Goal: Task Accomplishment & Management: Manage account settings

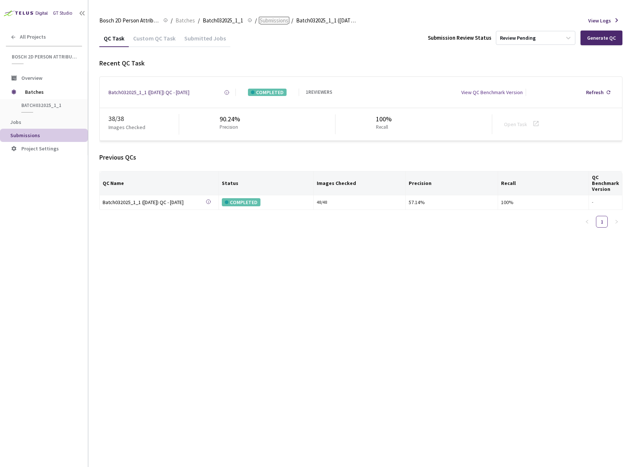
click at [275, 24] on span "Submissions" at bounding box center [274, 20] width 29 height 9
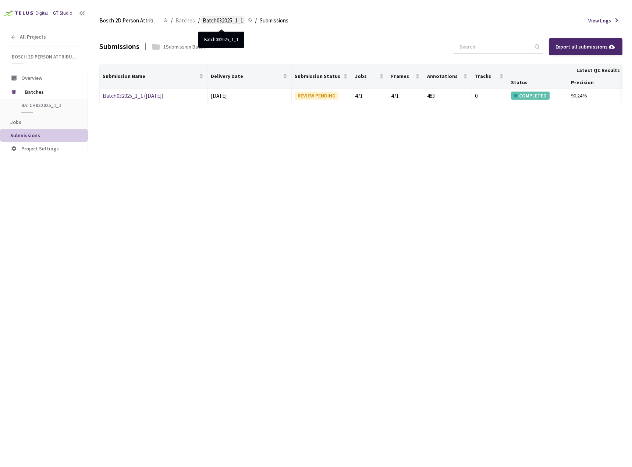
click at [225, 19] on span "Batch032025_1_1" at bounding box center [223, 20] width 40 height 9
click at [191, 20] on span "Batches" at bounding box center [186, 20] width 20 height 9
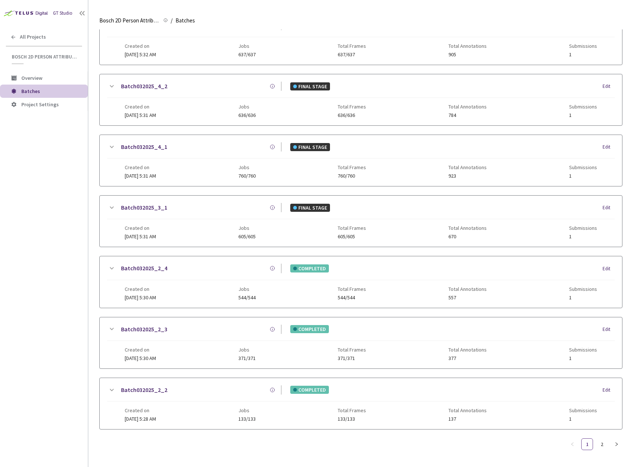
scroll to position [593, 0]
click at [605, 439] on link "2" at bounding box center [602, 444] width 11 height 11
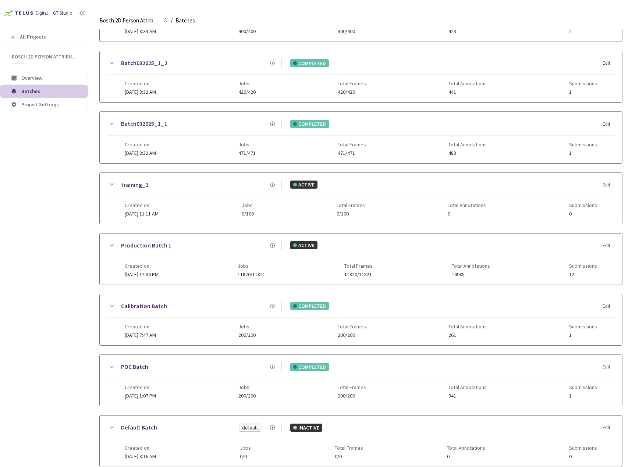
scroll to position [344, 0]
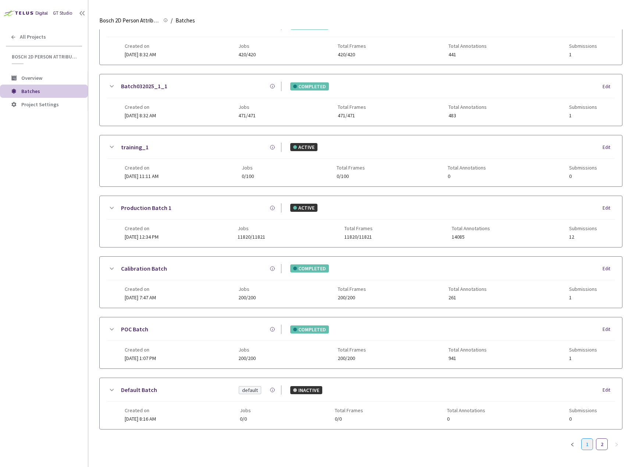
click at [591, 444] on link "1" at bounding box center [587, 444] width 11 height 11
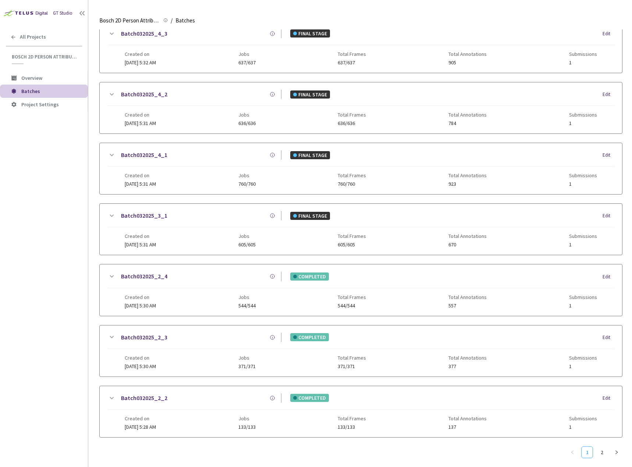
scroll to position [587, 0]
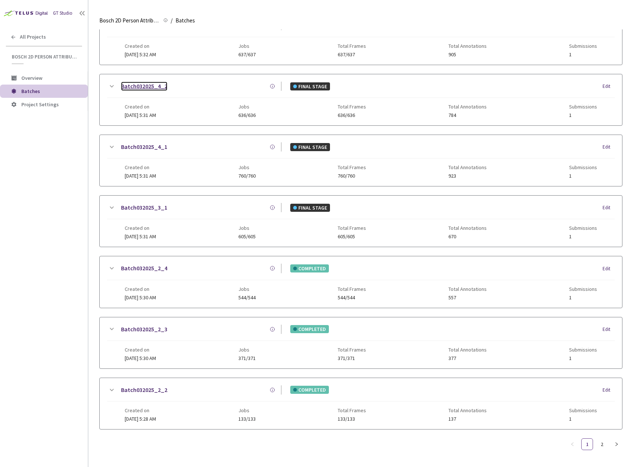
click at [161, 88] on link "Batch032025_4_2" at bounding box center [144, 86] width 46 height 9
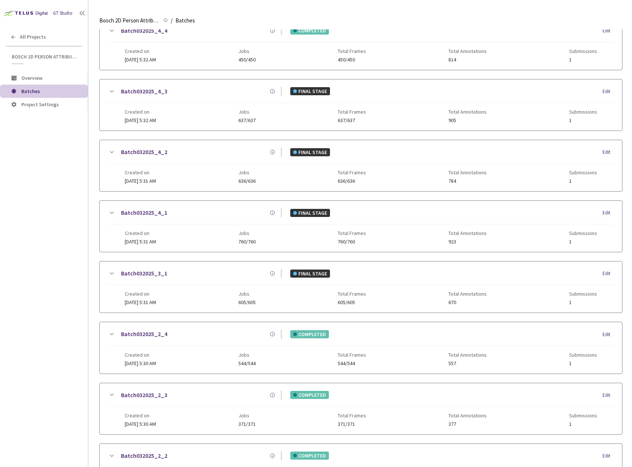
scroll to position [593, 0]
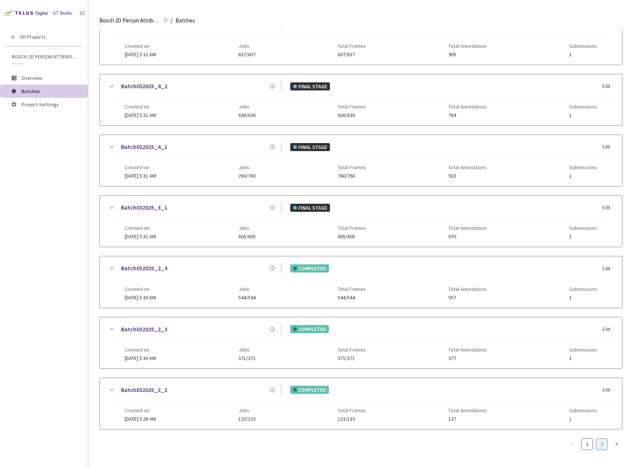
click at [604, 440] on link "2" at bounding box center [602, 444] width 11 height 11
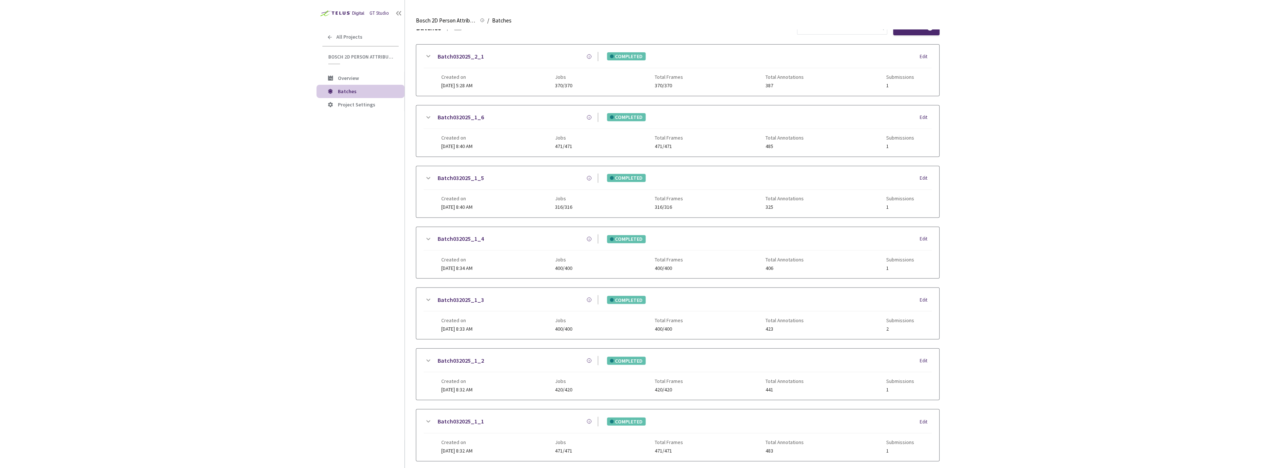
scroll to position [0, 0]
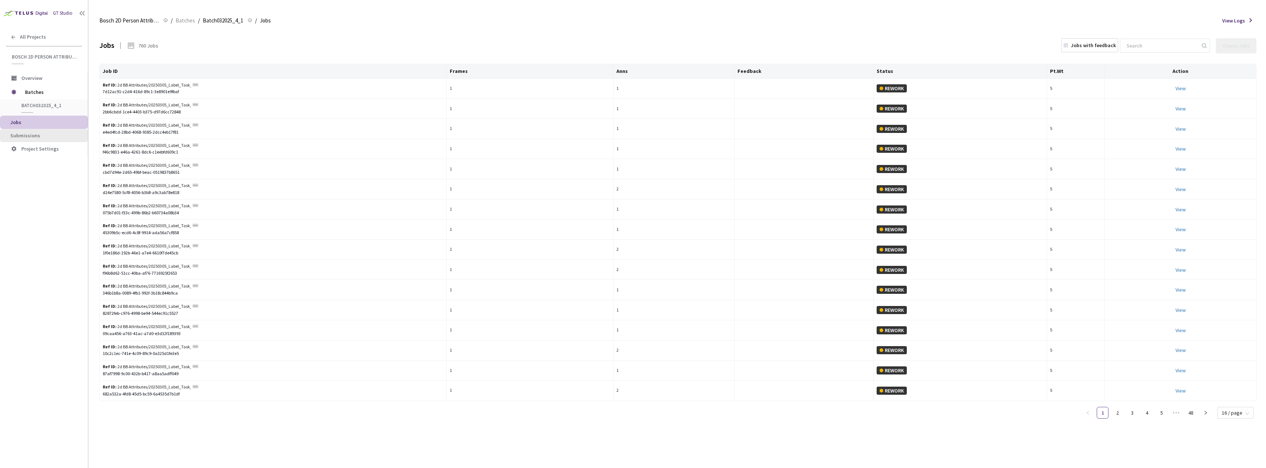
click at [38, 135] on span "Submissions" at bounding box center [25, 135] width 30 height 7
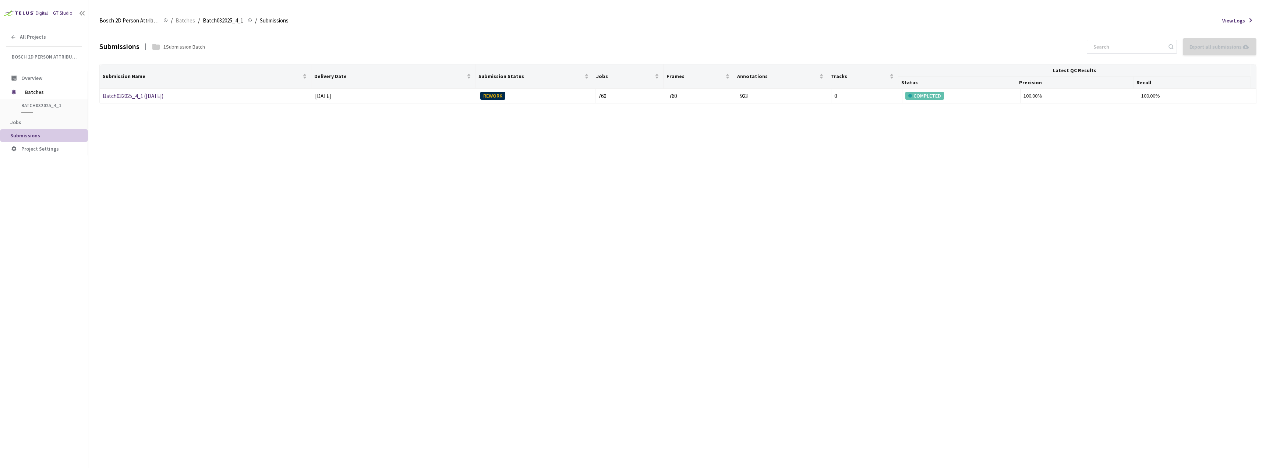
click at [632, 225] on div "Submissions 1 Submission Batch Export all submissions No Submissions to Export …" at bounding box center [677, 248] width 1157 height 438
drag, startPoint x: 177, startPoint y: 104, endPoint x: 171, endPoint y: 97, distance: 9.4
click at [167, 98] on div "Submissions 1 Submission Batch Export all submissions No Submissions to Export …" at bounding box center [677, 248] width 1157 height 438
copy table "Batch032025_4_1 (03-24-25)"
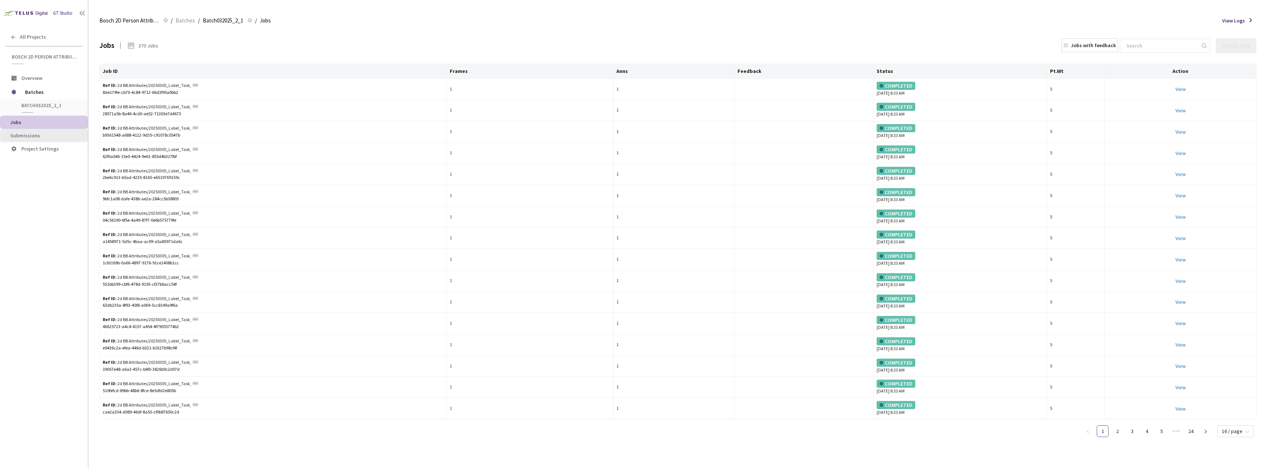
click at [36, 136] on span "Submissions" at bounding box center [25, 135] width 30 height 7
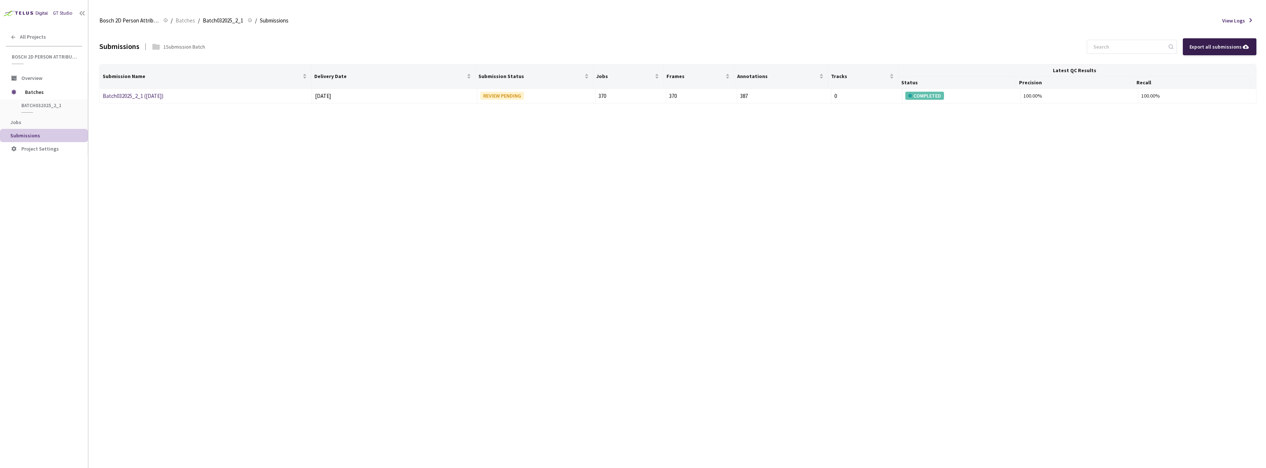
click at [632, 47] on div "Export all submissions" at bounding box center [1219, 47] width 60 height 8
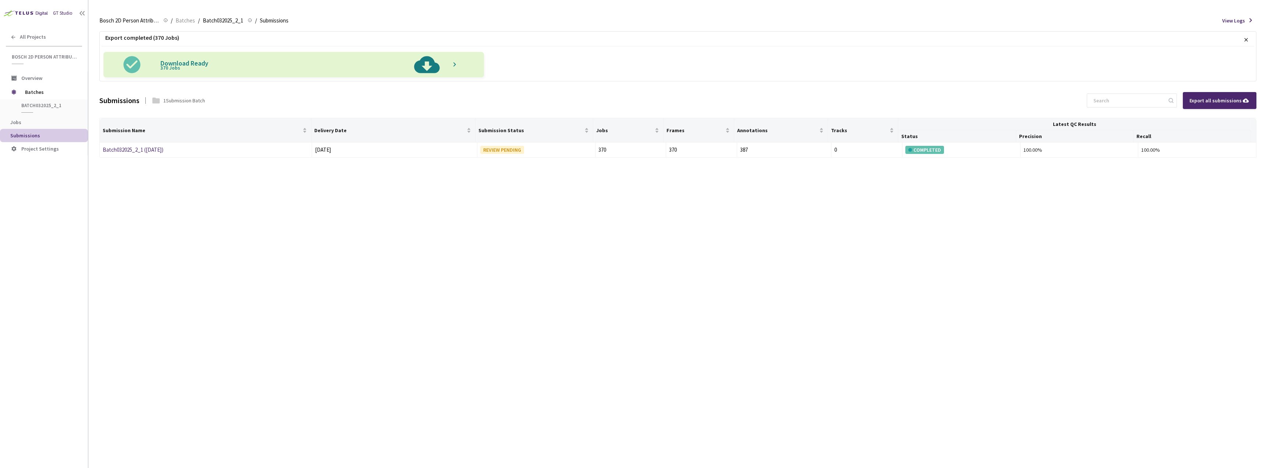
click at [435, 68] on img at bounding box center [427, 64] width 38 height 25
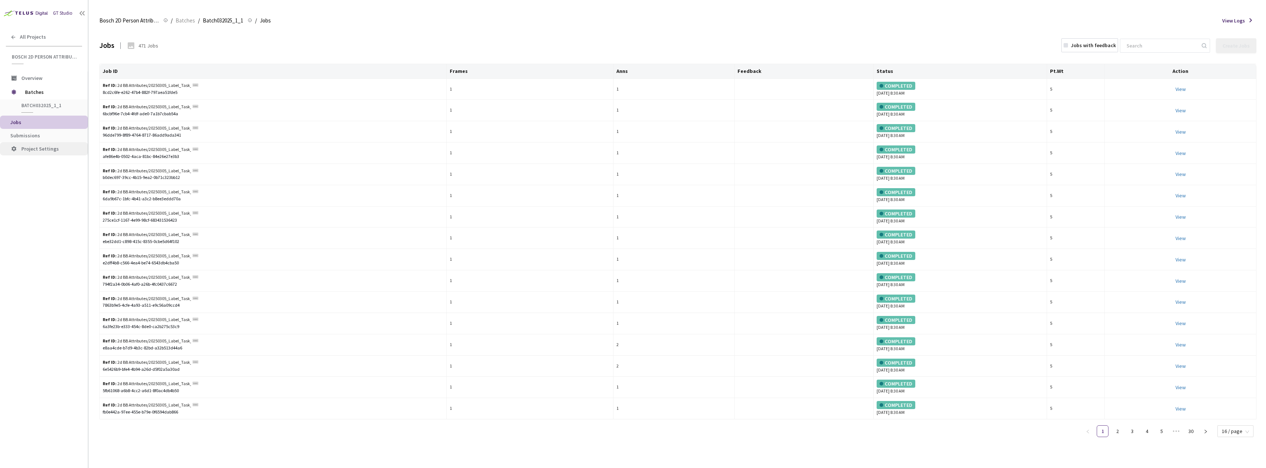
click at [40, 142] on li "Project Settings" at bounding box center [44, 148] width 88 height 13
click at [34, 135] on span "Submissions" at bounding box center [25, 135] width 30 height 7
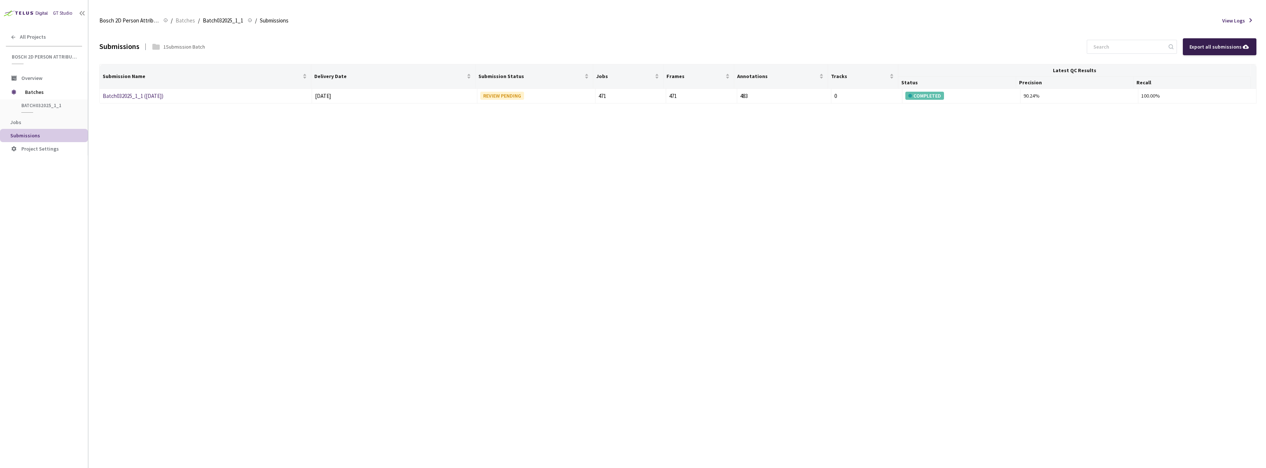
click at [1242, 47] on icon at bounding box center [1246, 47] width 8 height 8
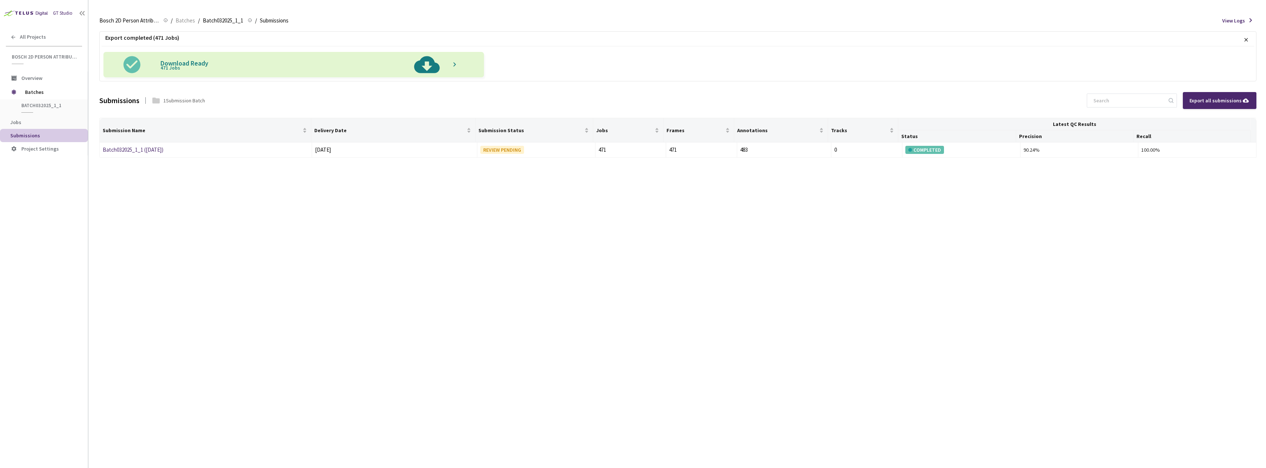
click at [421, 61] on img at bounding box center [427, 64] width 38 height 25
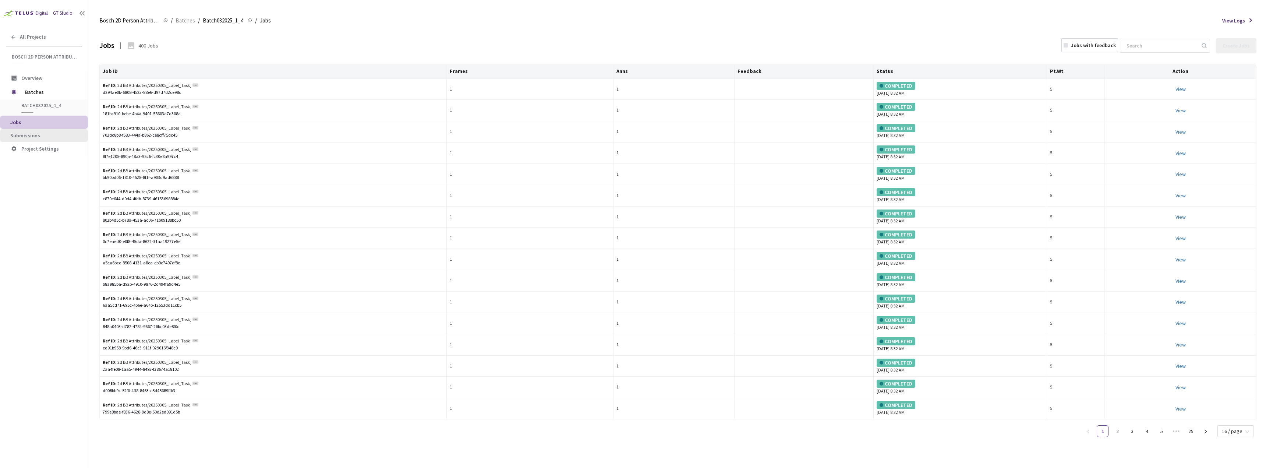
click at [23, 134] on span "Submissions" at bounding box center [25, 135] width 30 height 7
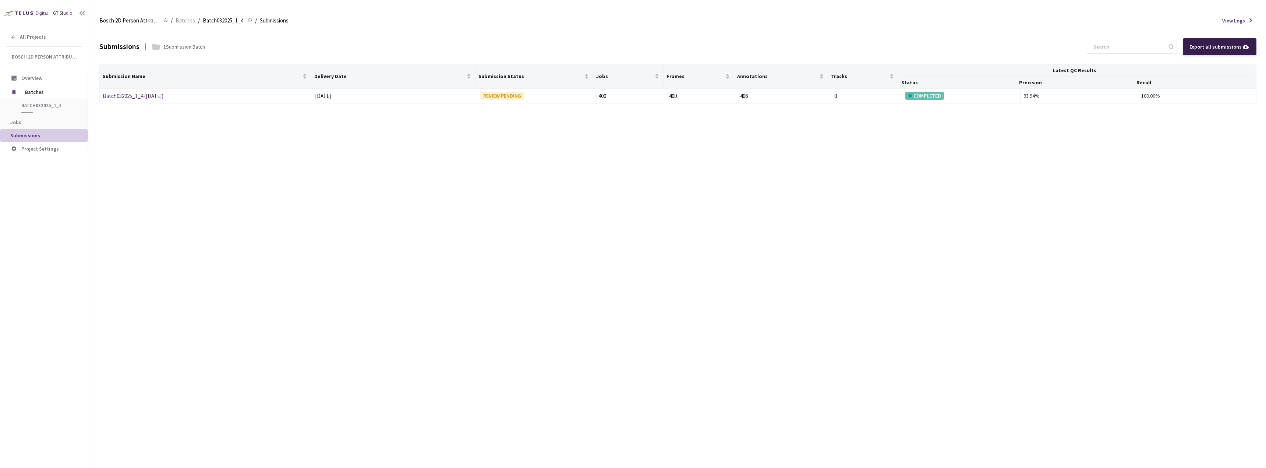
click at [632, 43] on div "Export all submissions" at bounding box center [1219, 47] width 60 height 8
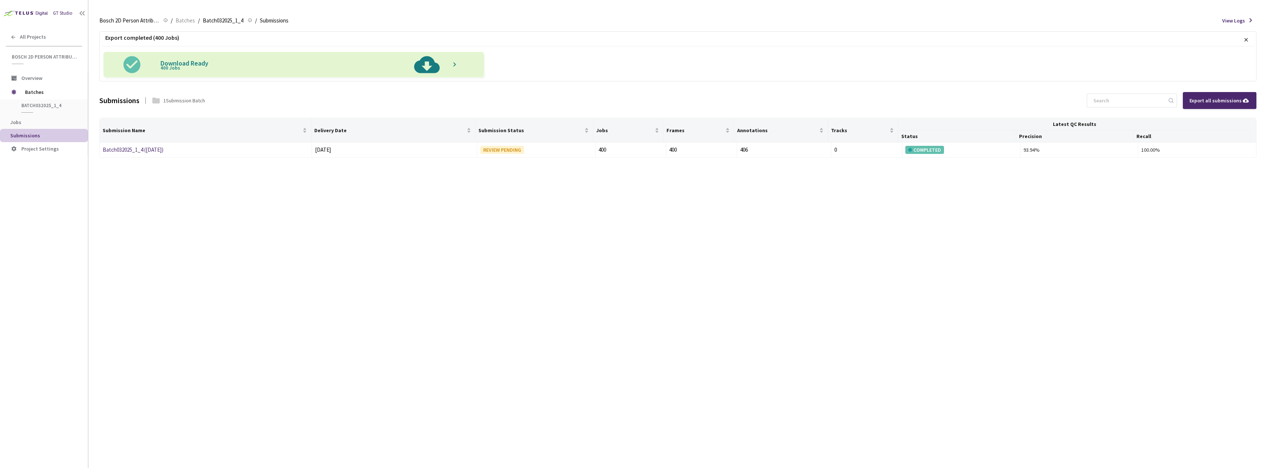
click at [420, 66] on img at bounding box center [427, 64] width 38 height 25
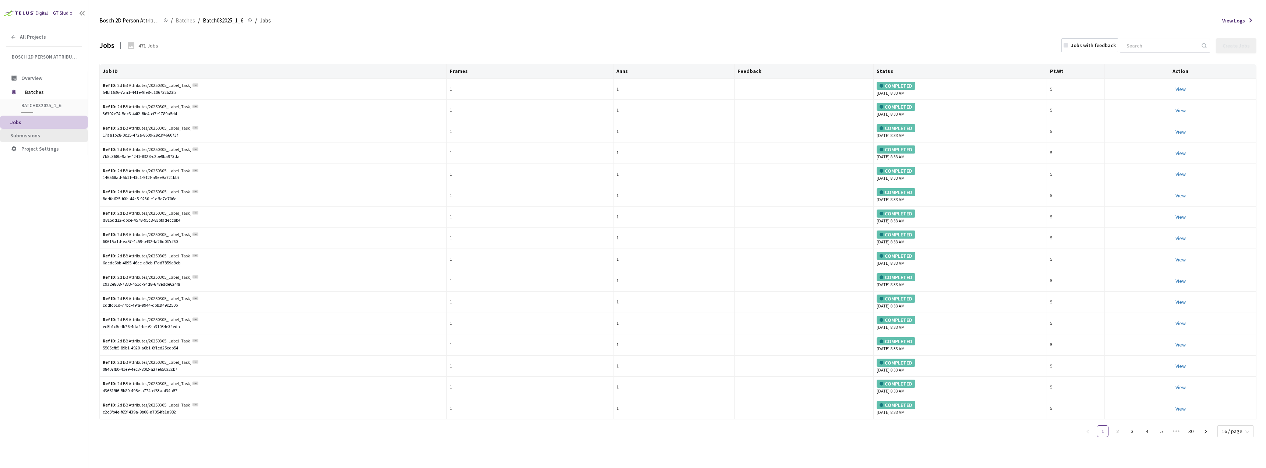
click at [36, 134] on span "Submissions" at bounding box center [25, 135] width 30 height 7
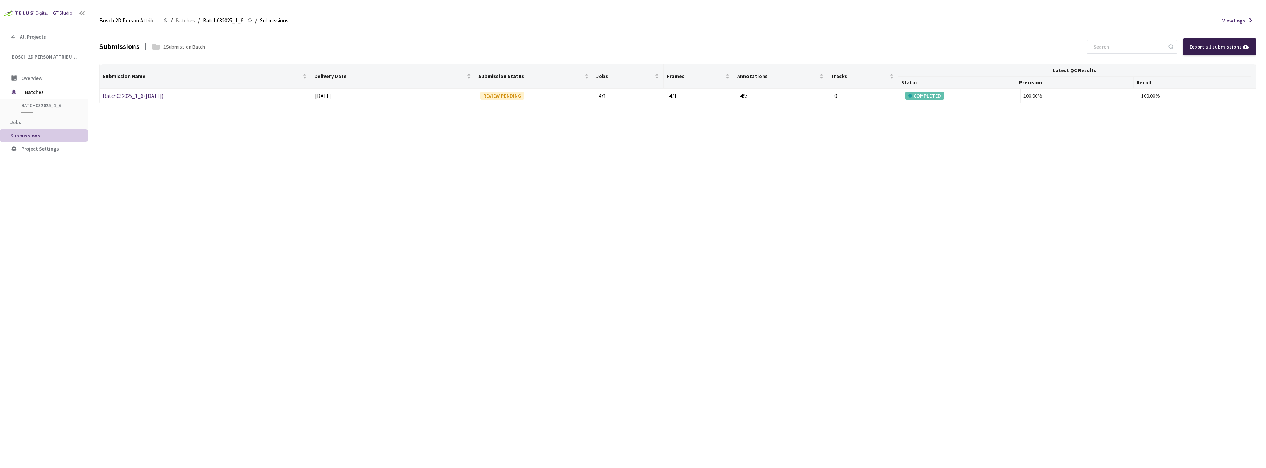
click at [632, 44] on div "Export all submissions" at bounding box center [1219, 47] width 60 height 8
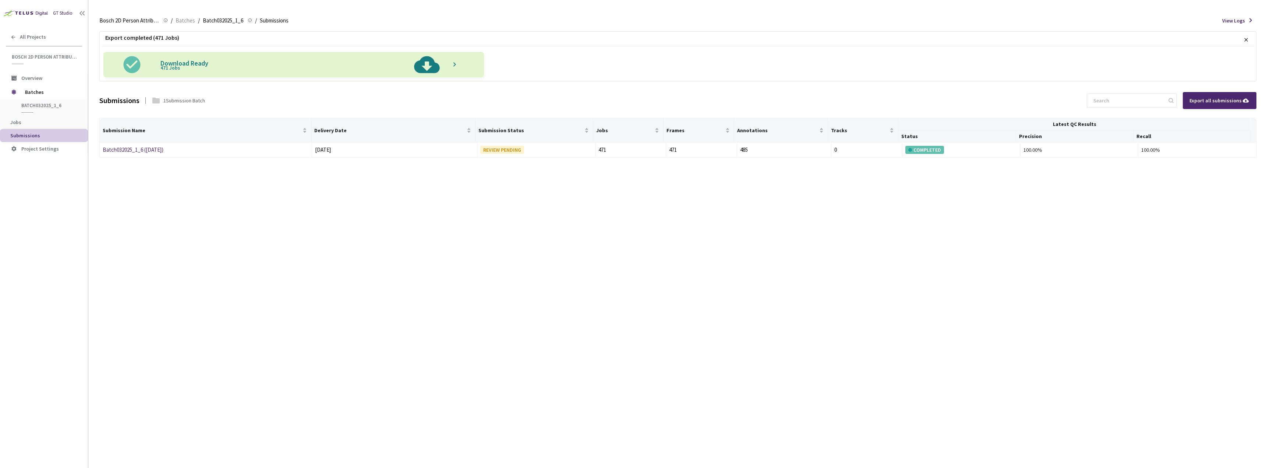
click at [429, 66] on img at bounding box center [427, 64] width 38 height 25
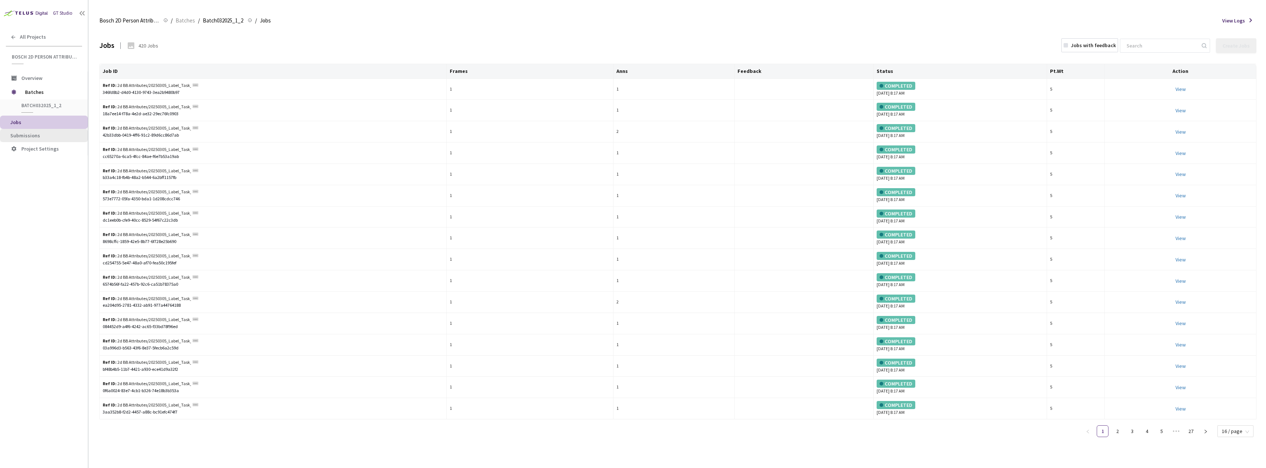
click at [24, 137] on span "Submissions" at bounding box center [25, 135] width 30 height 7
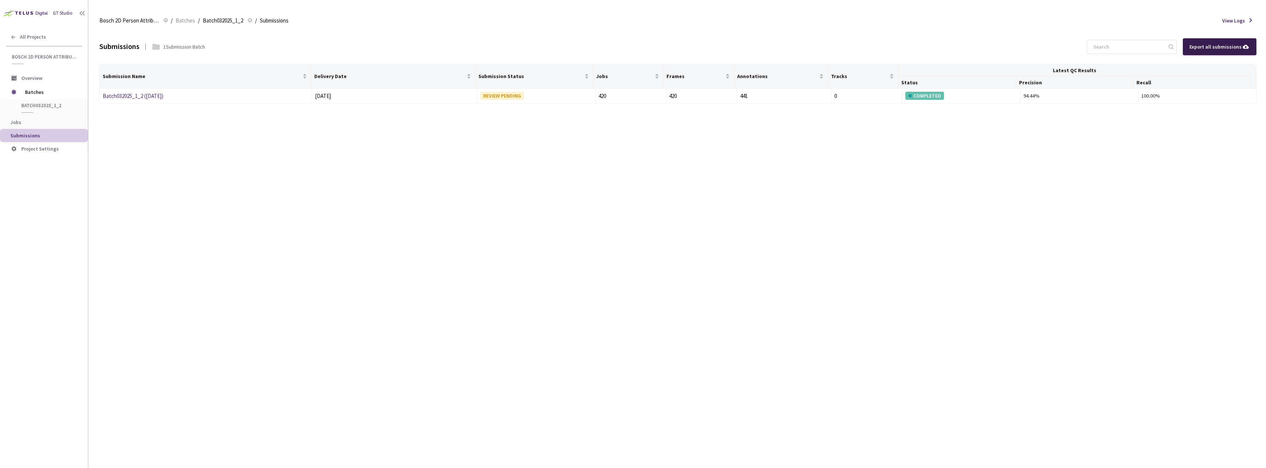
click at [632, 47] on div "Export all submissions" at bounding box center [1219, 47] width 60 height 8
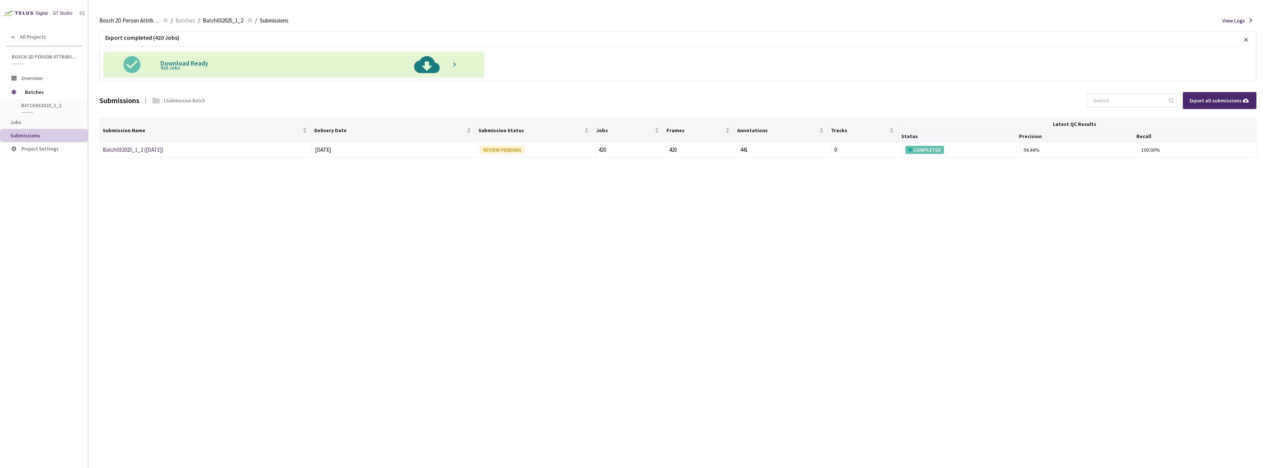
click at [426, 62] on img at bounding box center [427, 64] width 38 height 25
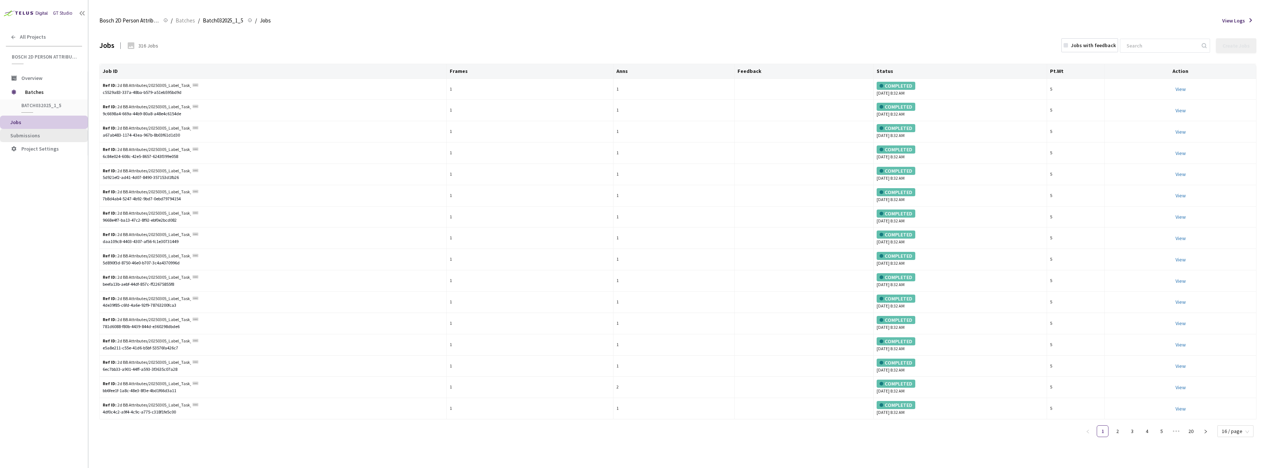
click at [33, 135] on span "Submissions" at bounding box center [25, 135] width 30 height 7
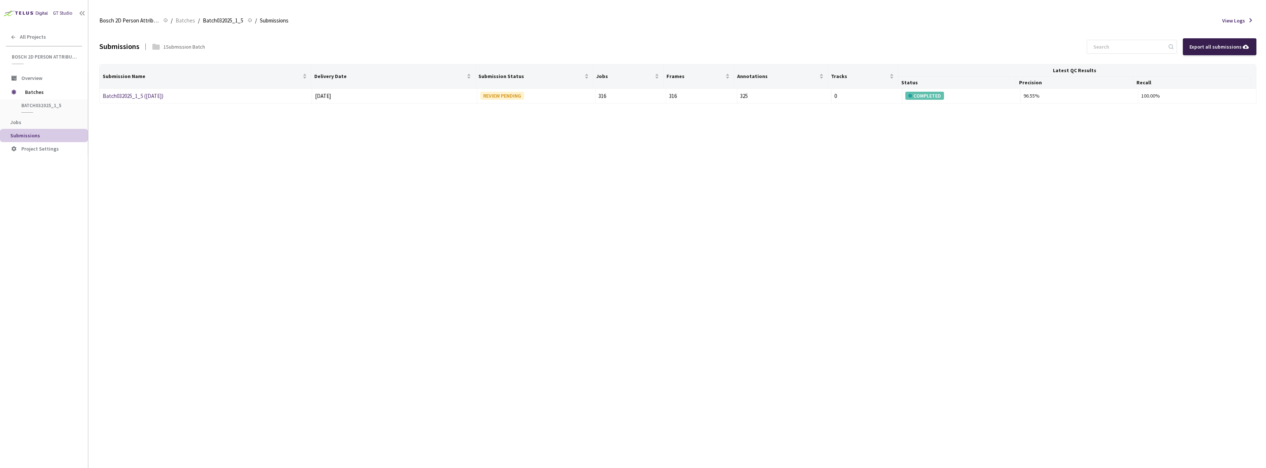
click at [632, 53] on div "Export all submissions" at bounding box center [1220, 46] width 74 height 17
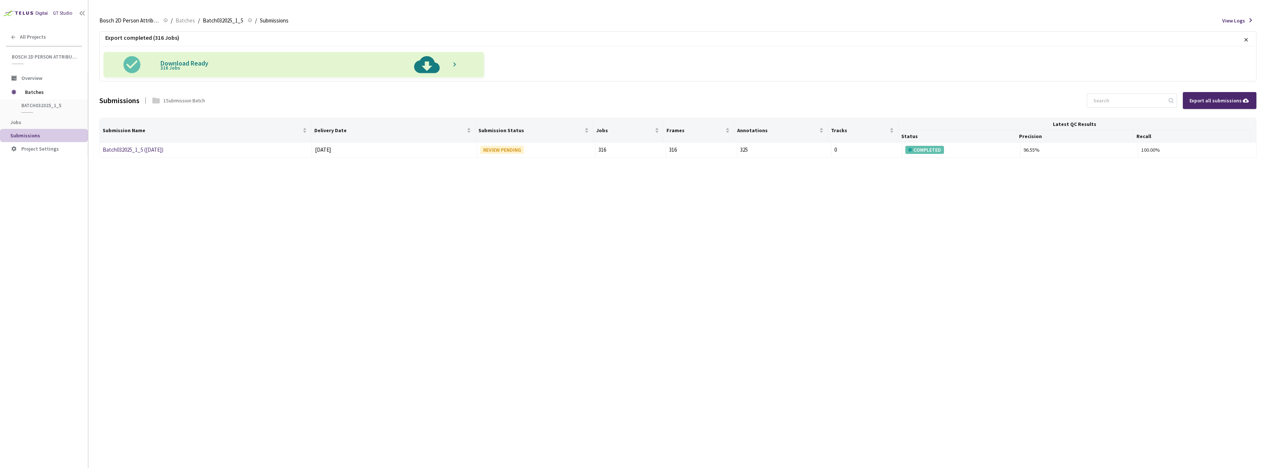
click at [429, 67] on img at bounding box center [427, 64] width 38 height 25
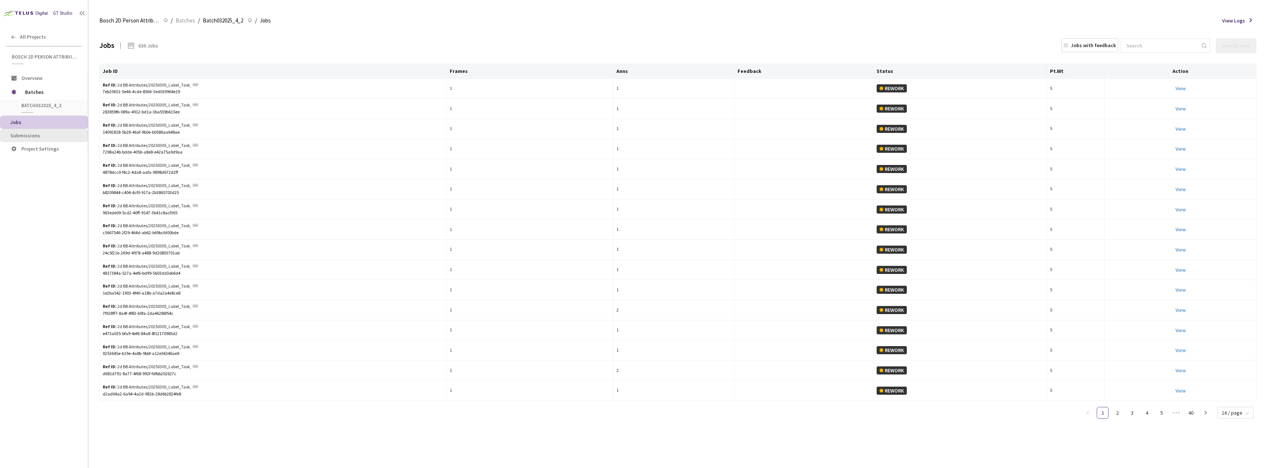
click at [30, 133] on span "Submissions" at bounding box center [25, 135] width 30 height 7
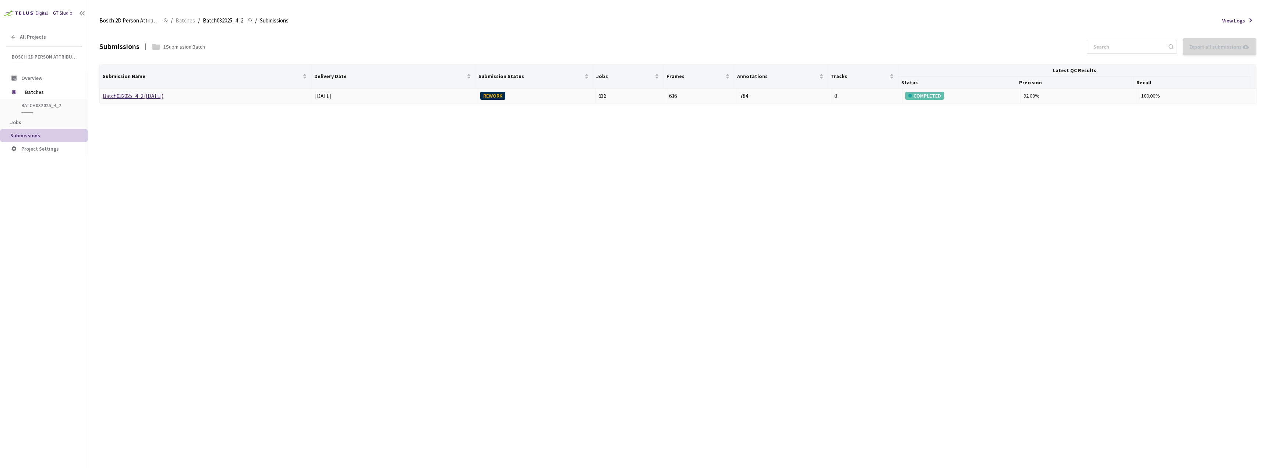
drag, startPoint x: 177, startPoint y: 100, endPoint x: 103, endPoint y: 97, distance: 74.0
click at [103, 97] on div "Batch032025_4_2 ([DATE])" at bounding box center [142, 96] width 78 height 9
copy link "Batch032025_4_2 ([DATE])"
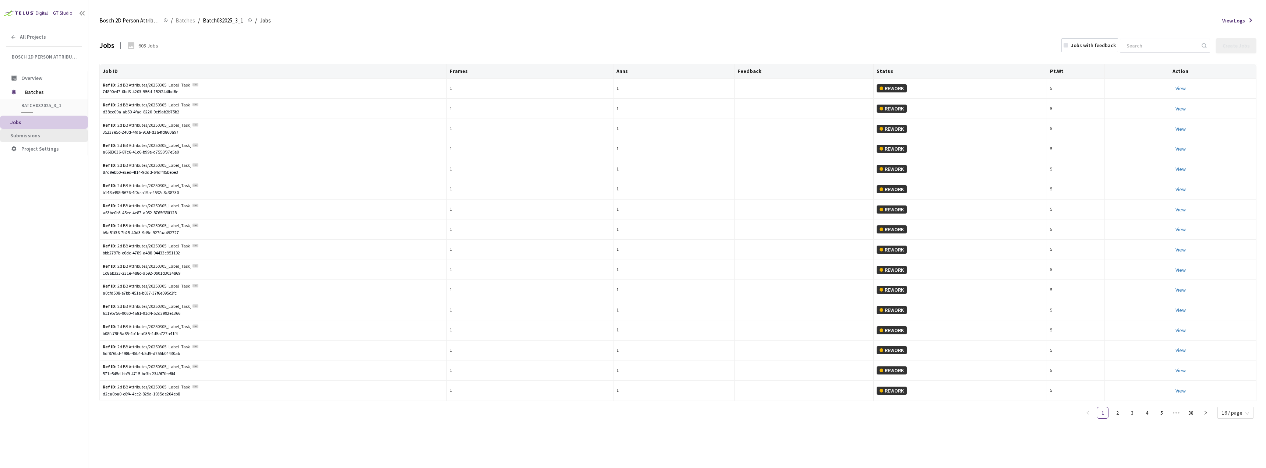
click at [53, 132] on li "Submissions" at bounding box center [44, 135] width 88 height 13
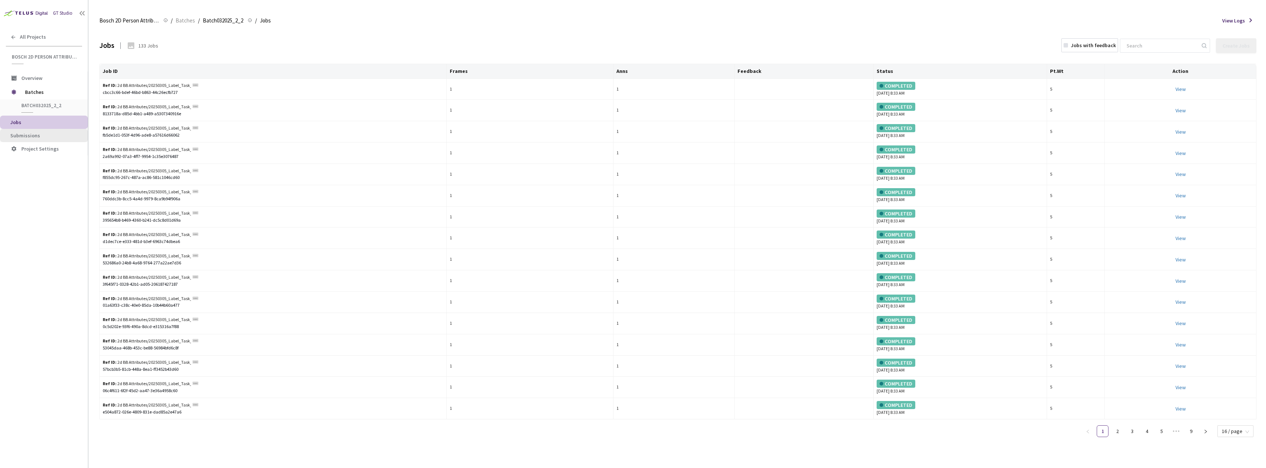
click at [41, 138] on span "Submissions" at bounding box center [46, 135] width 72 height 6
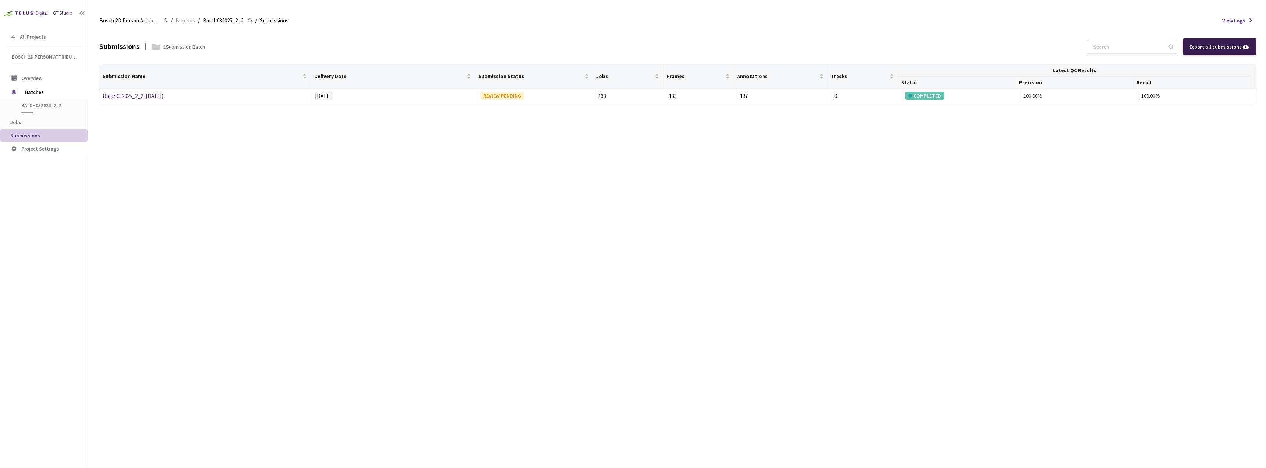
click at [632, 48] on div "Export all submissions" at bounding box center [1219, 47] width 60 height 8
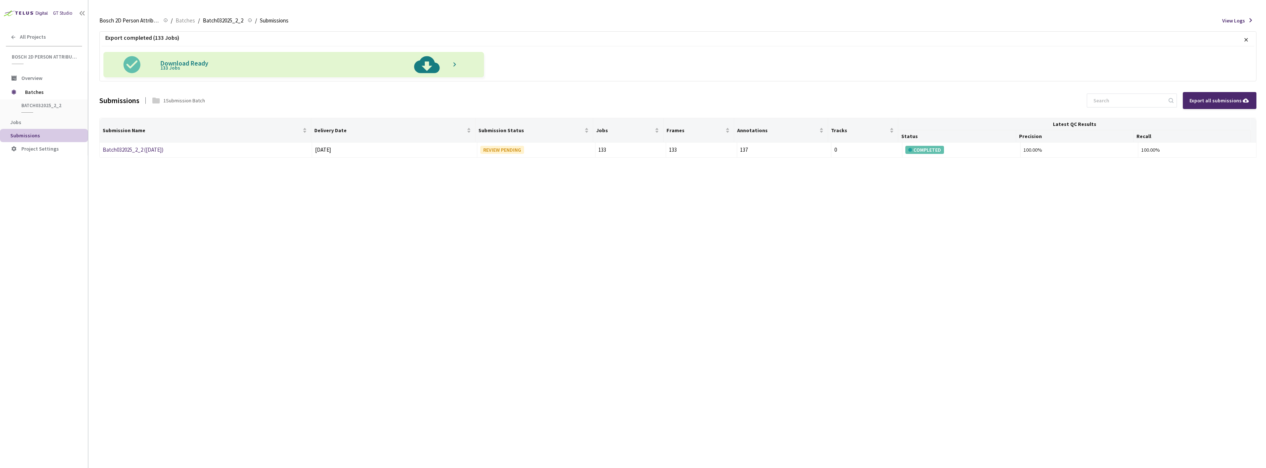
drag, startPoint x: 573, startPoint y: 20, endPoint x: 569, endPoint y: 22, distance: 4.6
click at [573, 20] on div "Bosch 2D Person Attributes Bosch 2D Person Attributes / Batches / Batch032025_2…" at bounding box center [677, 21] width 1157 height 18
click at [436, 63] on img at bounding box center [427, 64] width 38 height 25
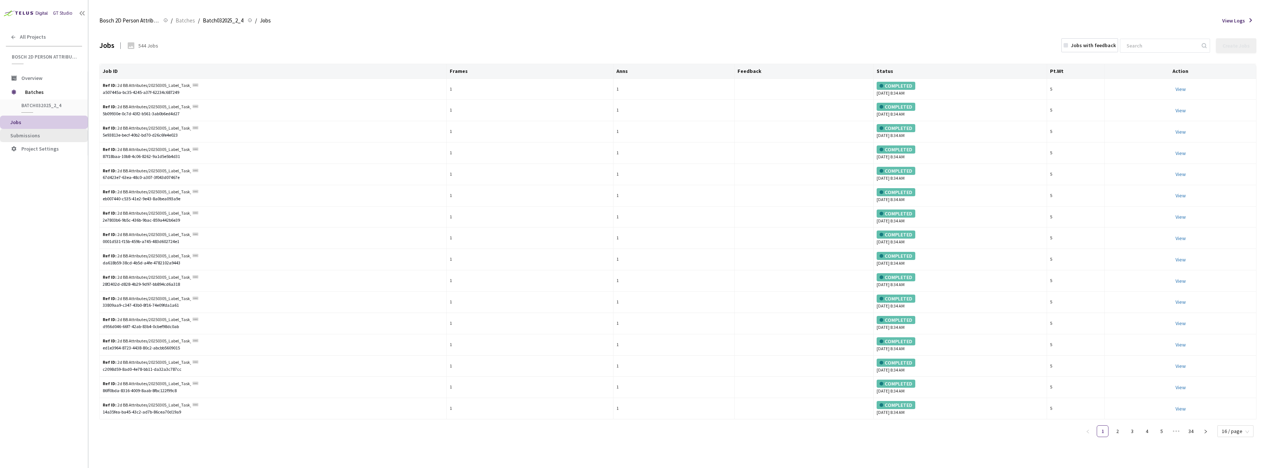
click at [38, 135] on span "Submissions" at bounding box center [25, 135] width 30 height 7
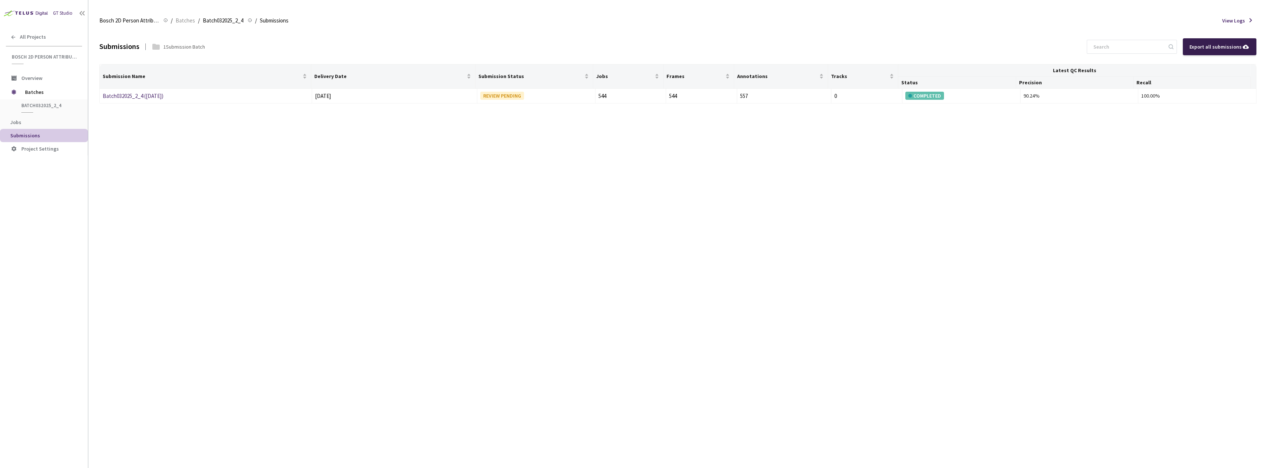
click at [632, 47] on div "Export all submissions" at bounding box center [1219, 47] width 60 height 8
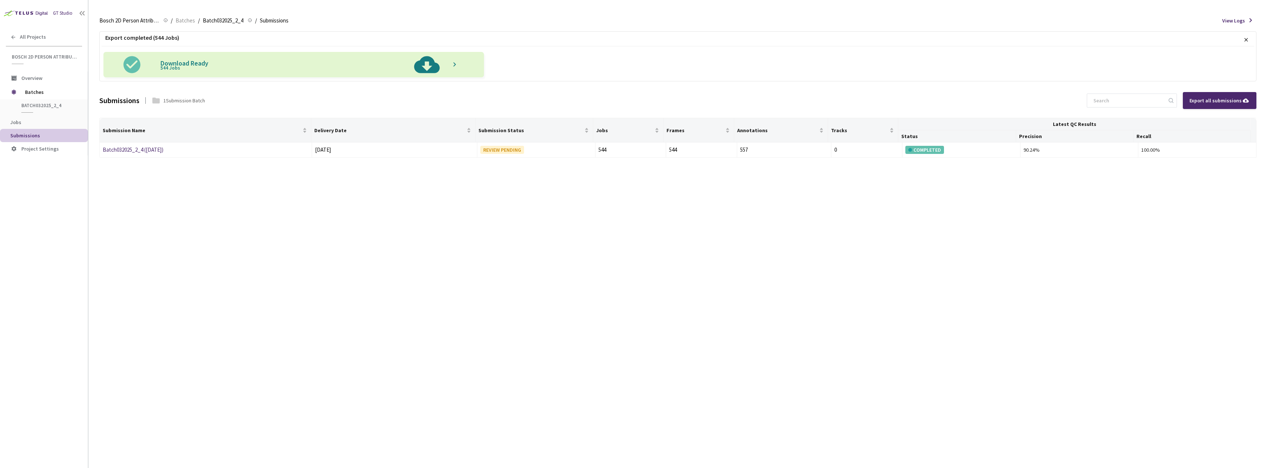
click at [134, 63] on img at bounding box center [131, 64] width 57 height 25
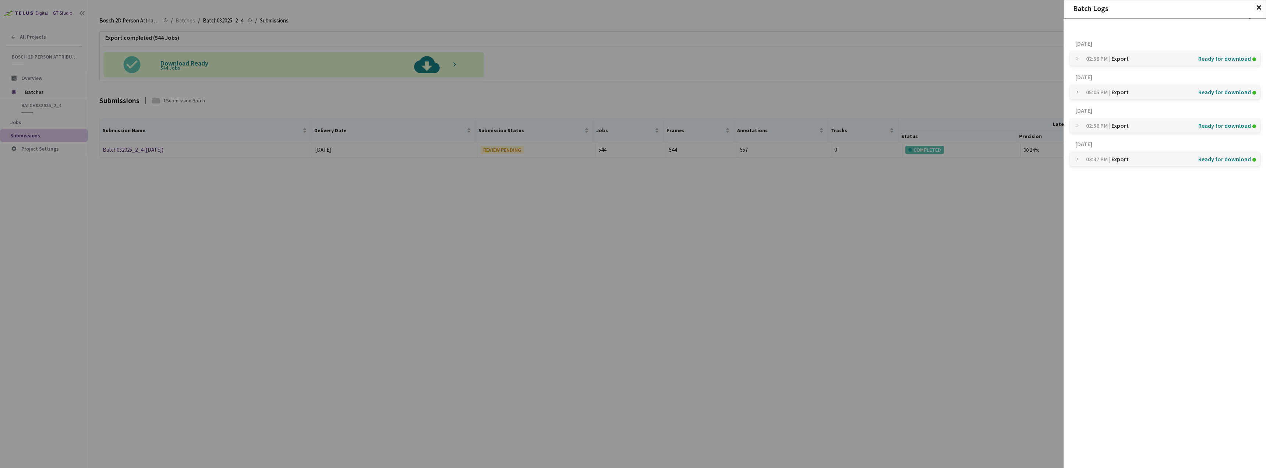
click at [632, 10] on span "✕" at bounding box center [1259, 8] width 6 height 8
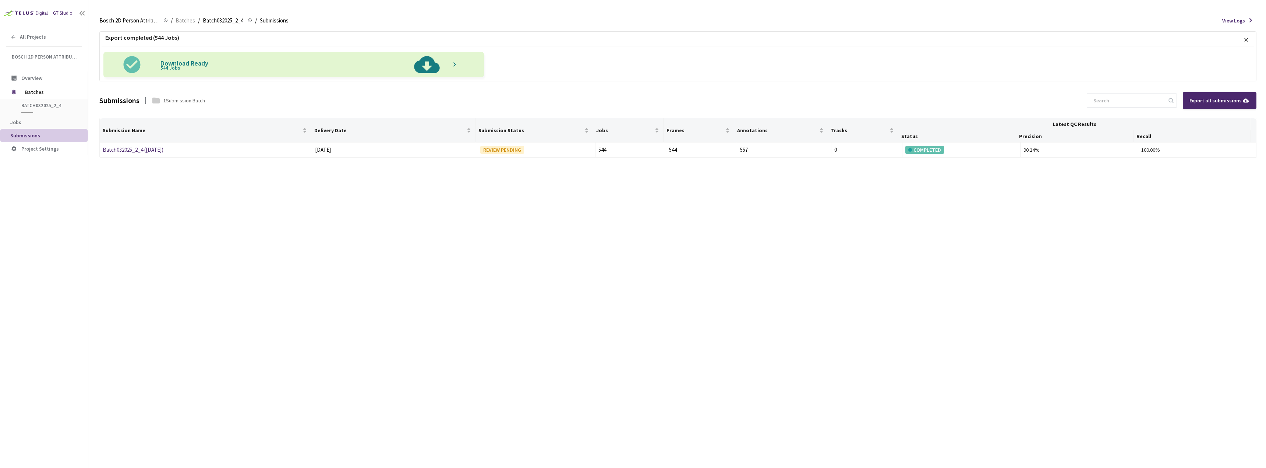
click at [422, 67] on img at bounding box center [427, 64] width 38 height 25
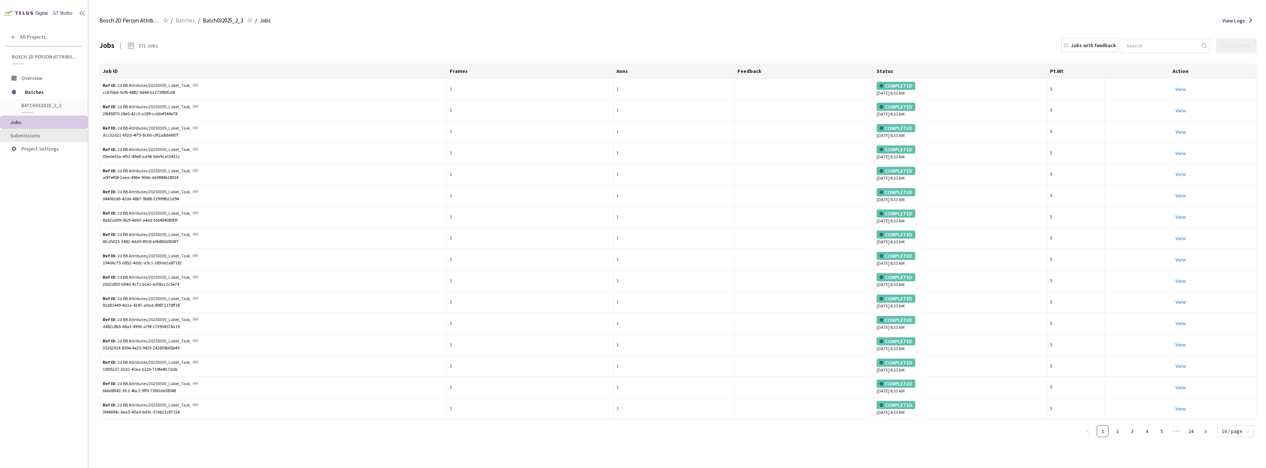
click at [43, 139] on li "Submissions" at bounding box center [44, 135] width 88 height 13
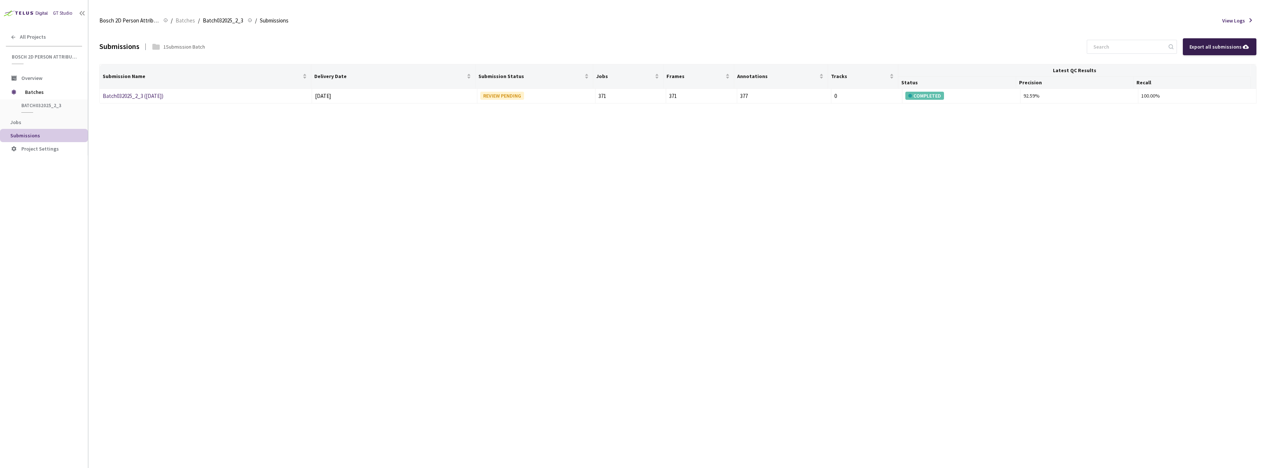
click at [632, 49] on div "Export all submissions" at bounding box center [1219, 47] width 60 height 8
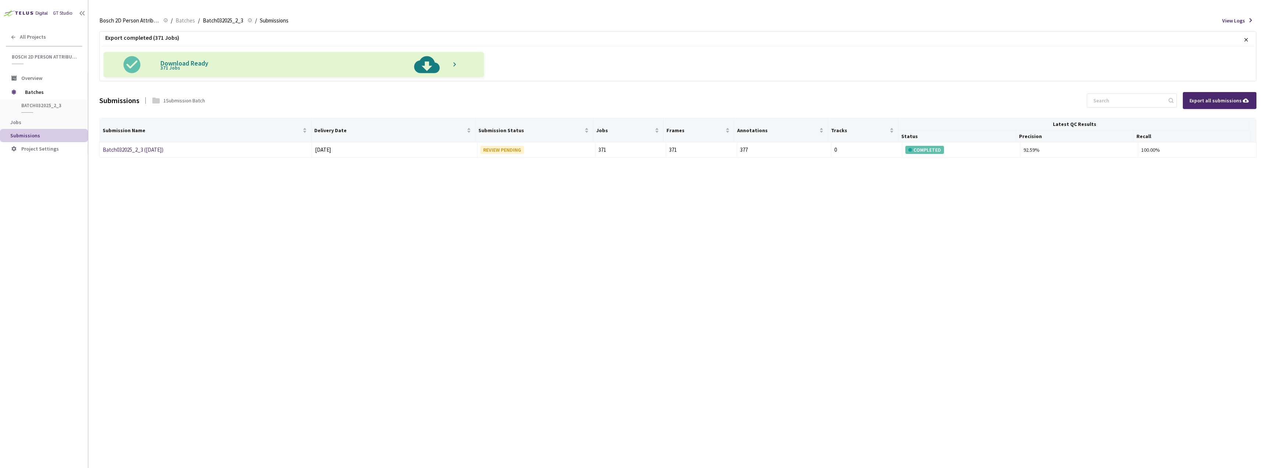
click at [430, 60] on img at bounding box center [427, 64] width 38 height 25
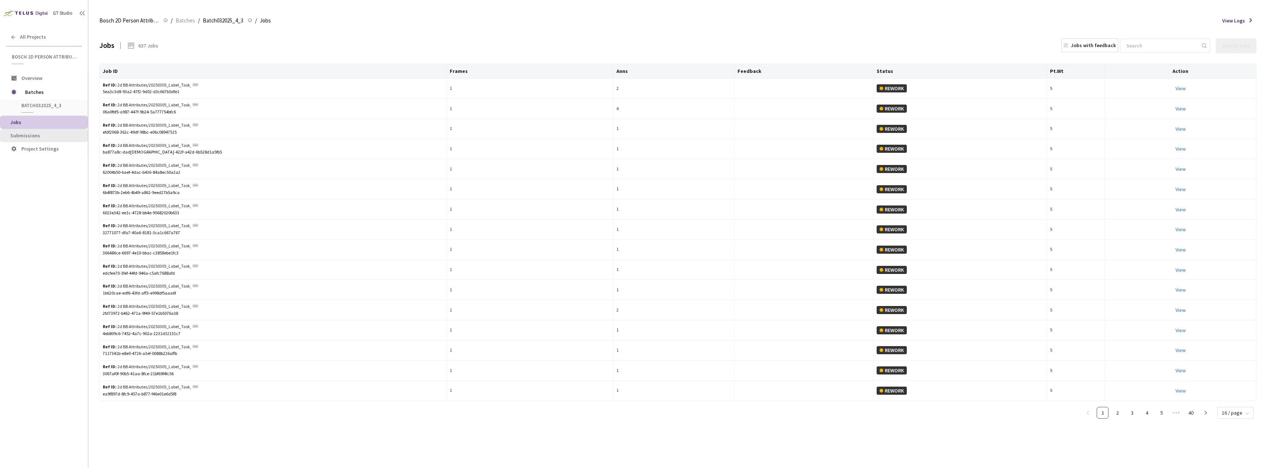
click at [17, 135] on span "Submissions" at bounding box center [25, 135] width 30 height 7
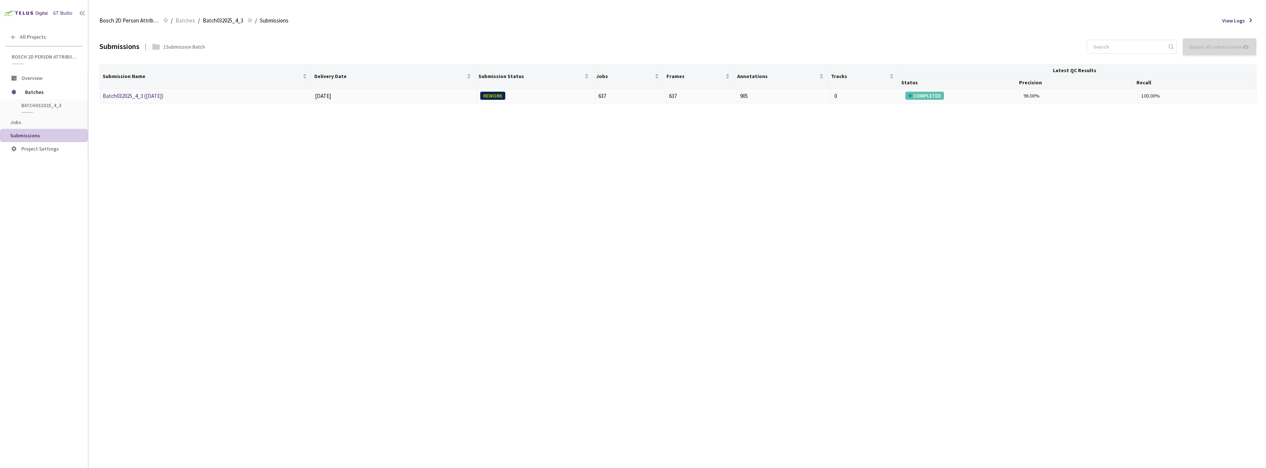
drag, startPoint x: 176, startPoint y: 94, endPoint x: 102, endPoint y: 98, distance: 73.3
click at [102, 98] on td "Batch032025_4_3 (03-24-25)" at bounding box center [206, 96] width 212 height 15
copy link "Batch032025_4_3 (03-24-25)"
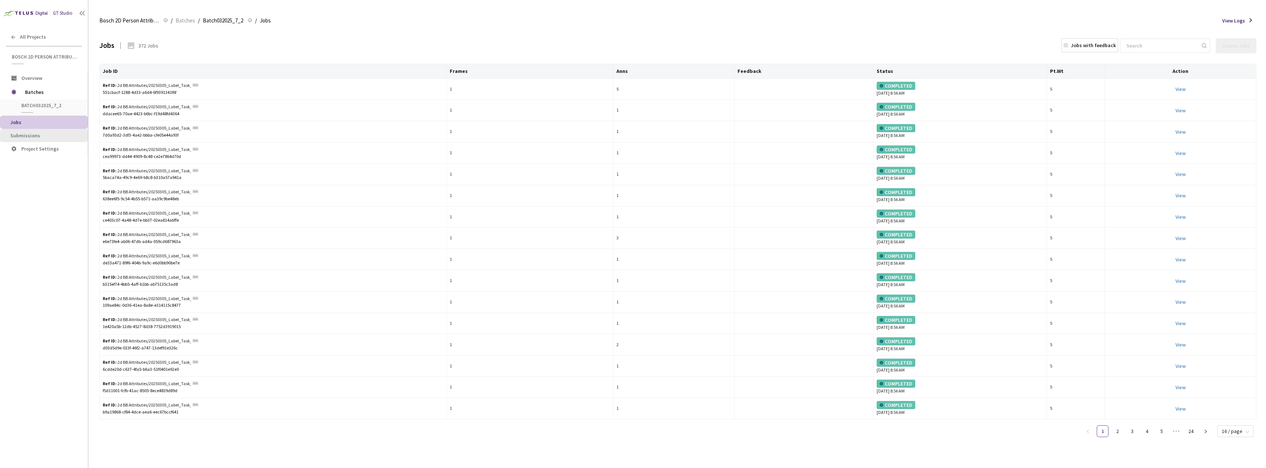
click at [48, 135] on span "Submissions" at bounding box center [46, 135] width 72 height 6
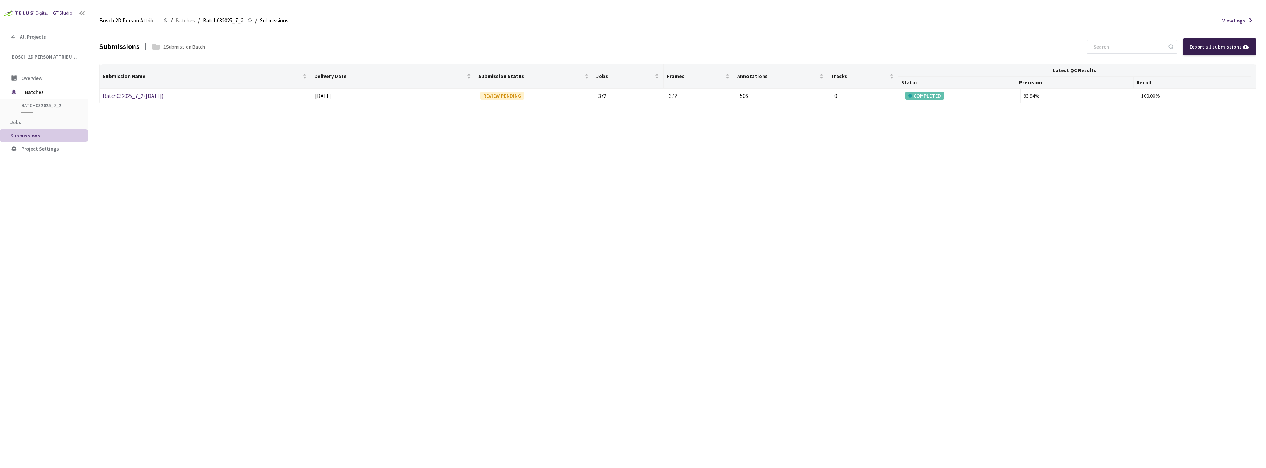
click at [632, 42] on div "Export all submissions" at bounding box center [1220, 46] width 74 height 17
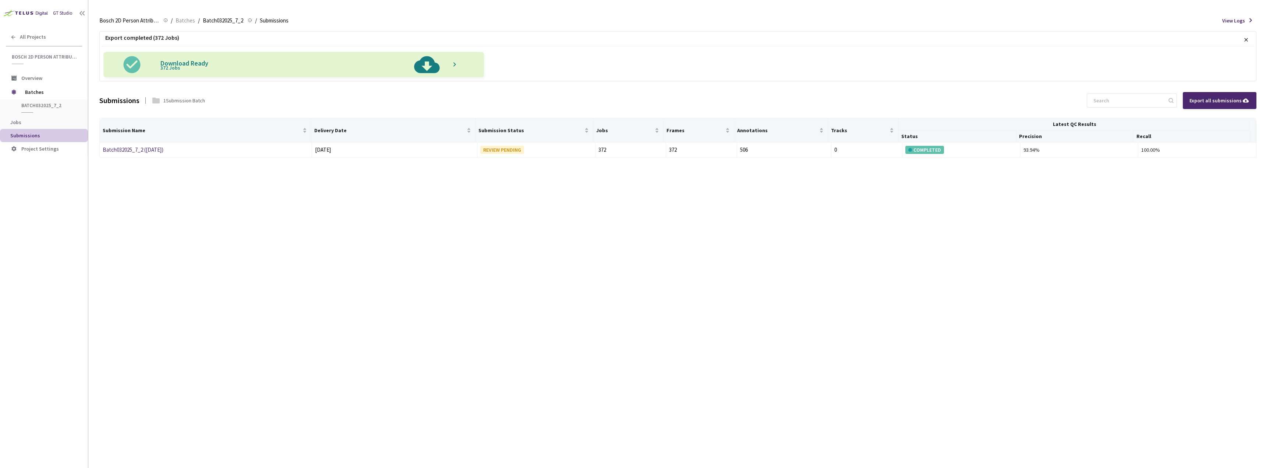
click at [425, 64] on img at bounding box center [427, 64] width 38 height 25
click at [420, 66] on img at bounding box center [427, 64] width 38 height 25
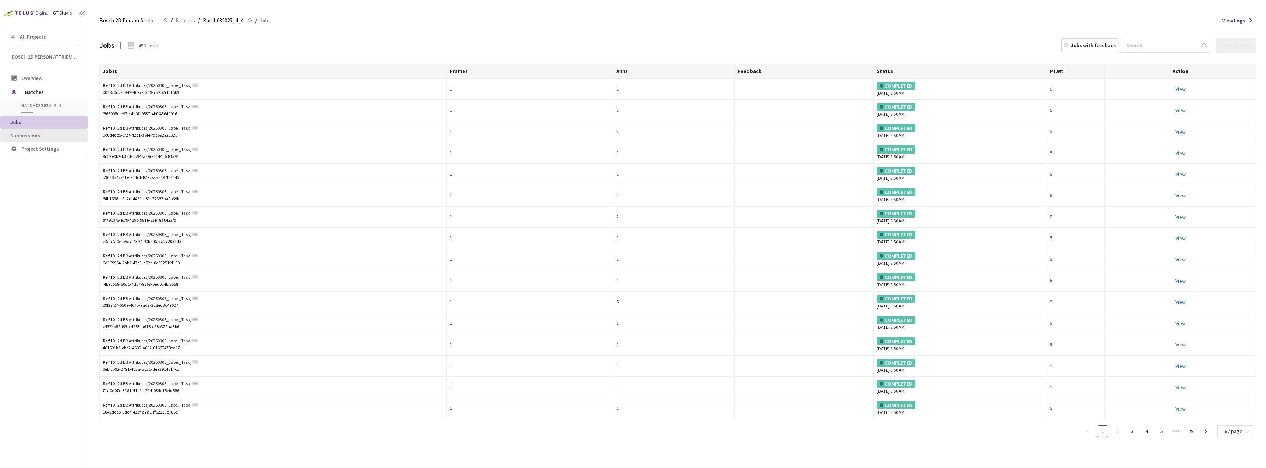
click at [45, 137] on span "Submissions" at bounding box center [46, 135] width 72 height 6
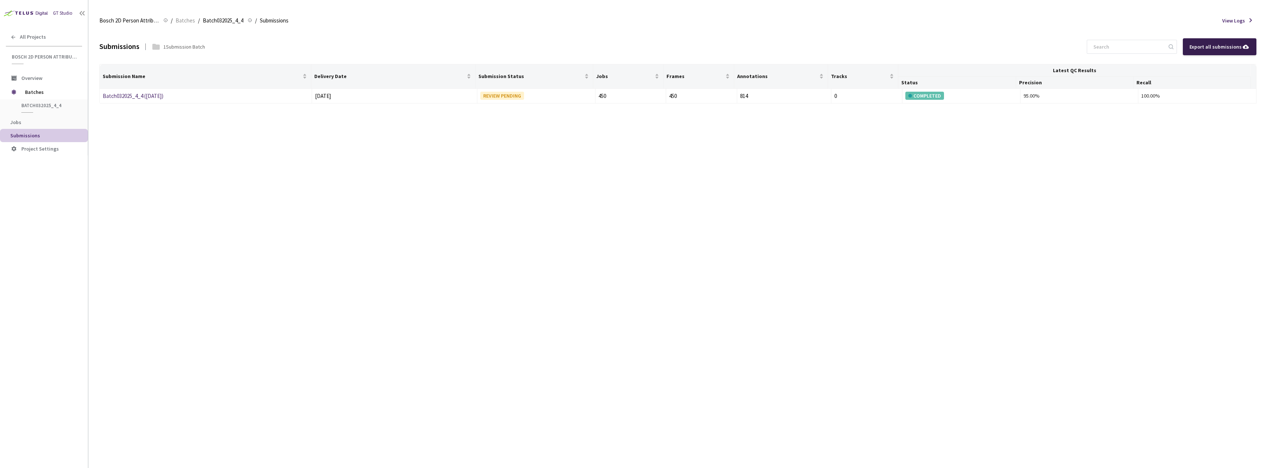
click at [632, 46] on div "Export all submissions" at bounding box center [1219, 47] width 60 height 8
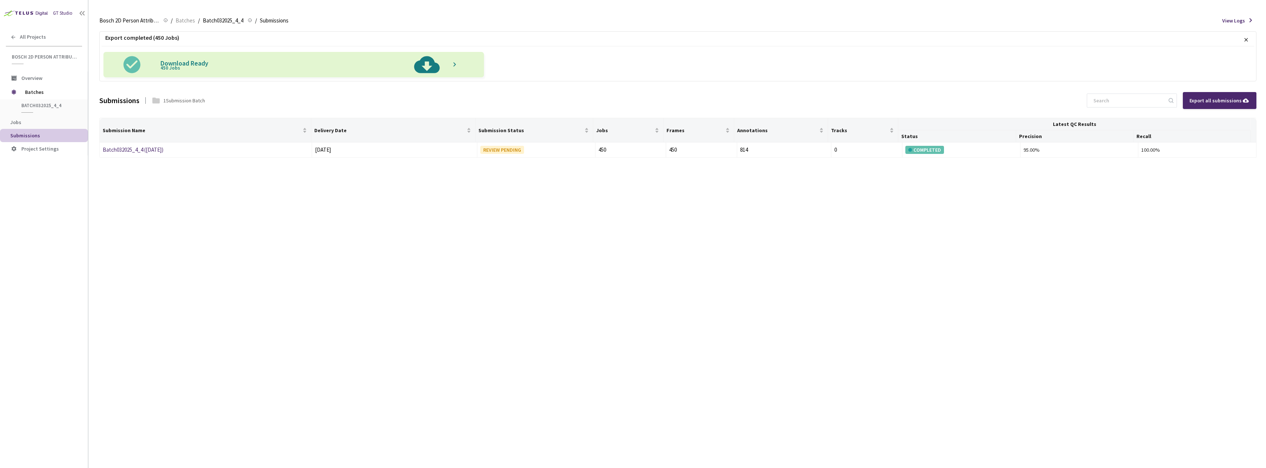
click at [430, 61] on img at bounding box center [427, 64] width 38 height 25
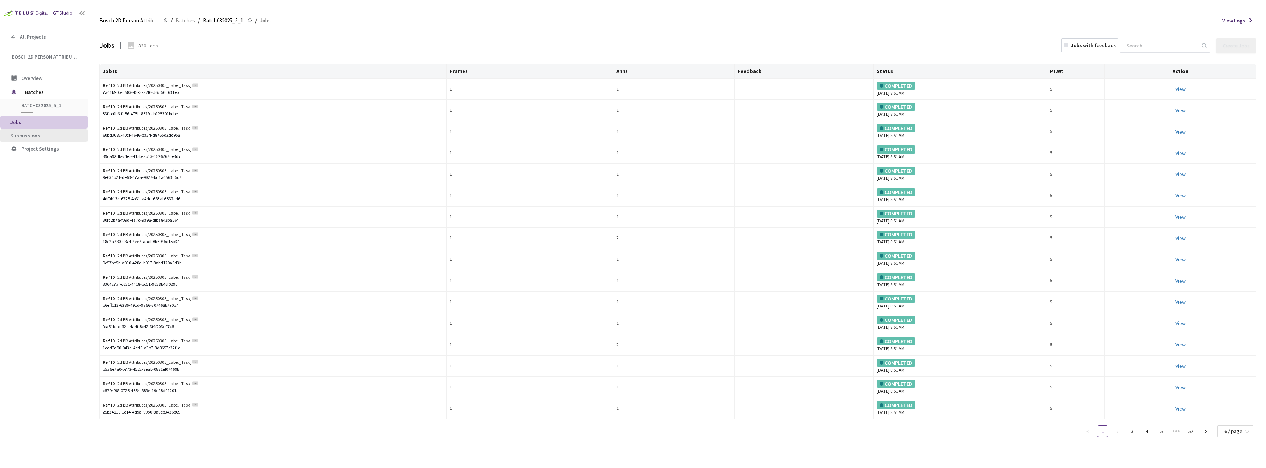
click at [32, 132] on span "Submissions" at bounding box center [25, 135] width 30 height 7
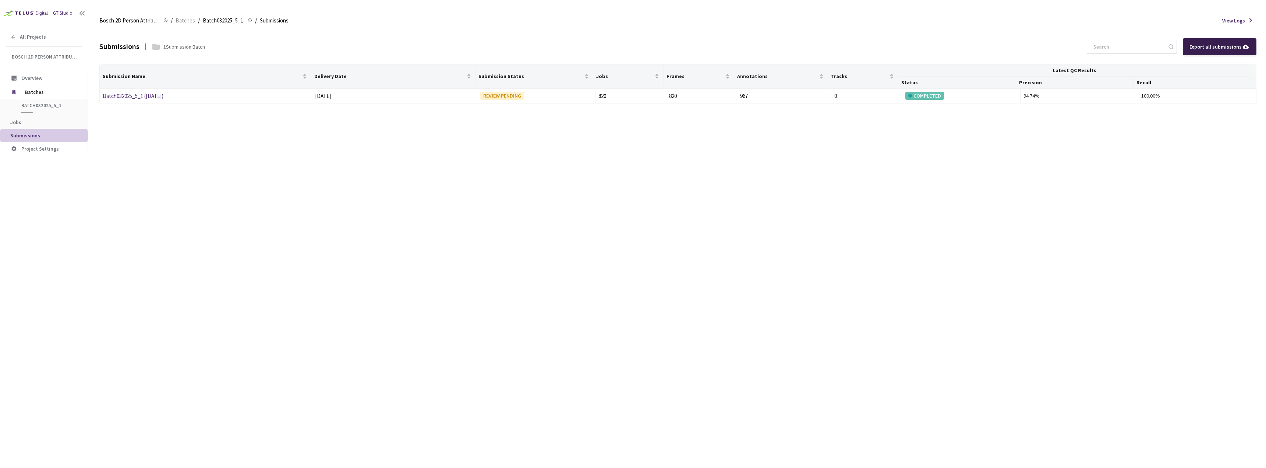
click at [632, 50] on div "Export all submissions" at bounding box center [1219, 47] width 60 height 8
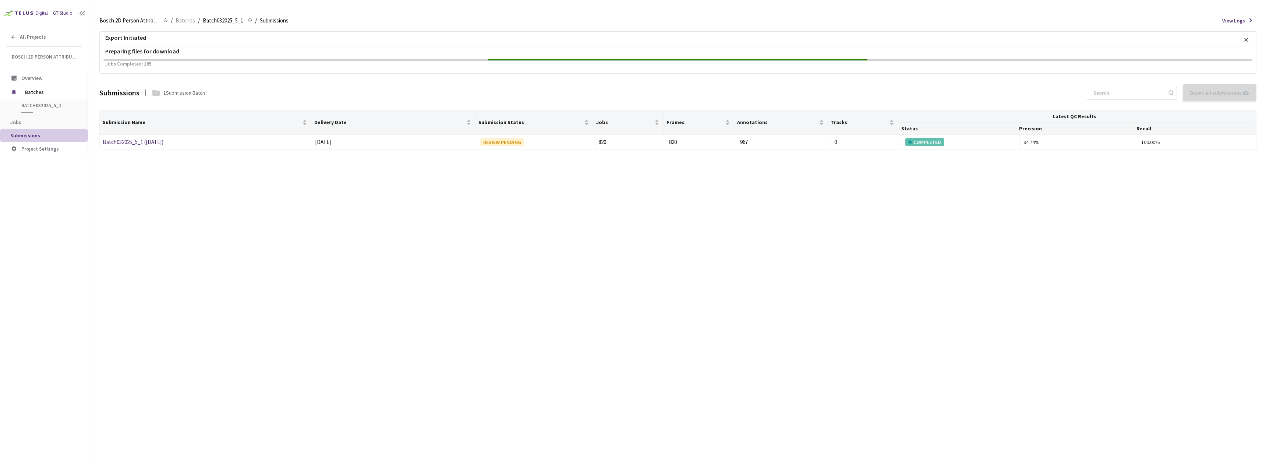
click at [632, 293] on div "Export Initiated × Preparing files for download Jobs Completed: 185 Submissions…" at bounding box center [677, 248] width 1157 height 438
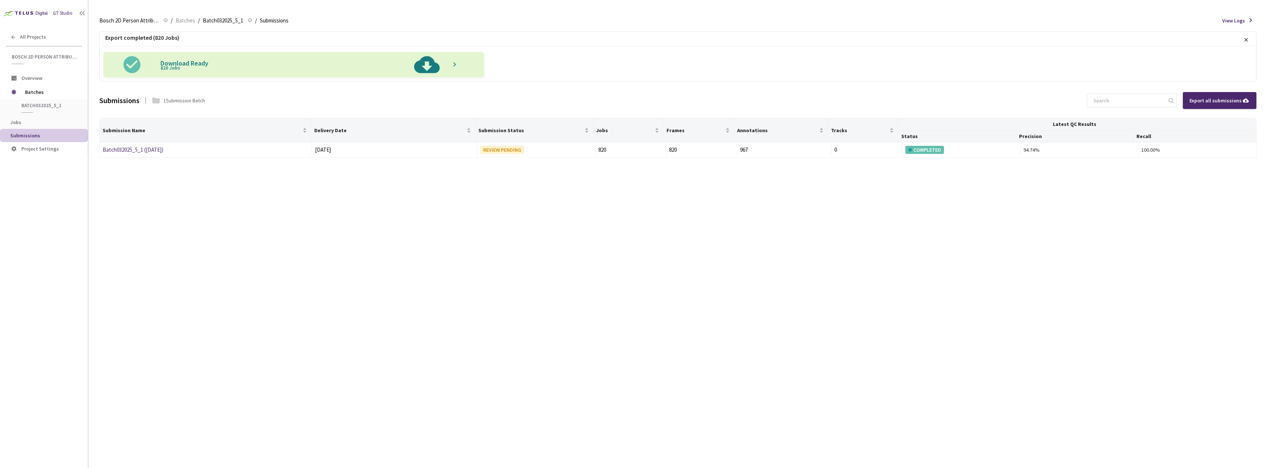
click at [427, 69] on img at bounding box center [427, 64] width 38 height 25
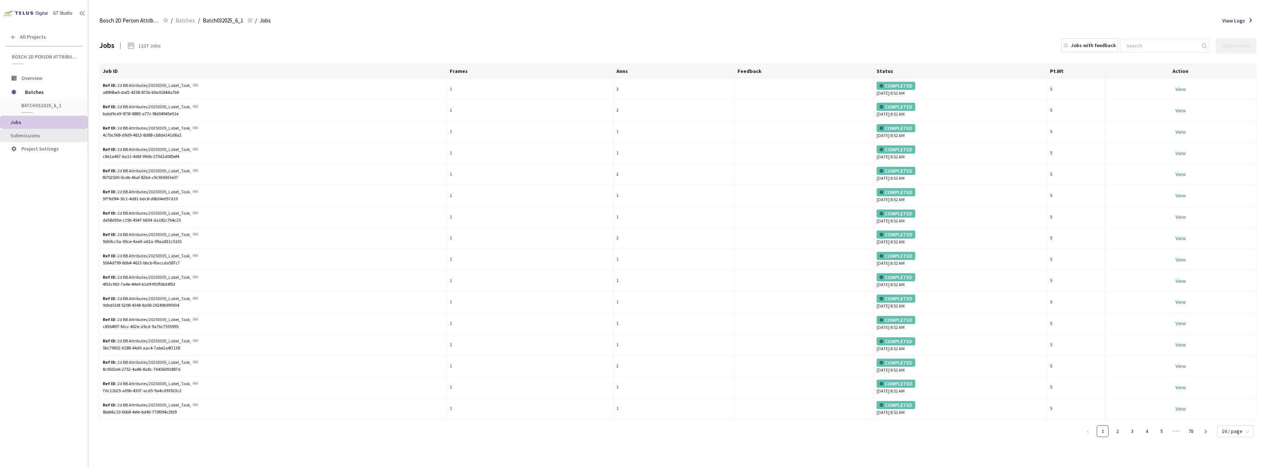
click at [37, 139] on li "Submissions" at bounding box center [44, 135] width 88 height 13
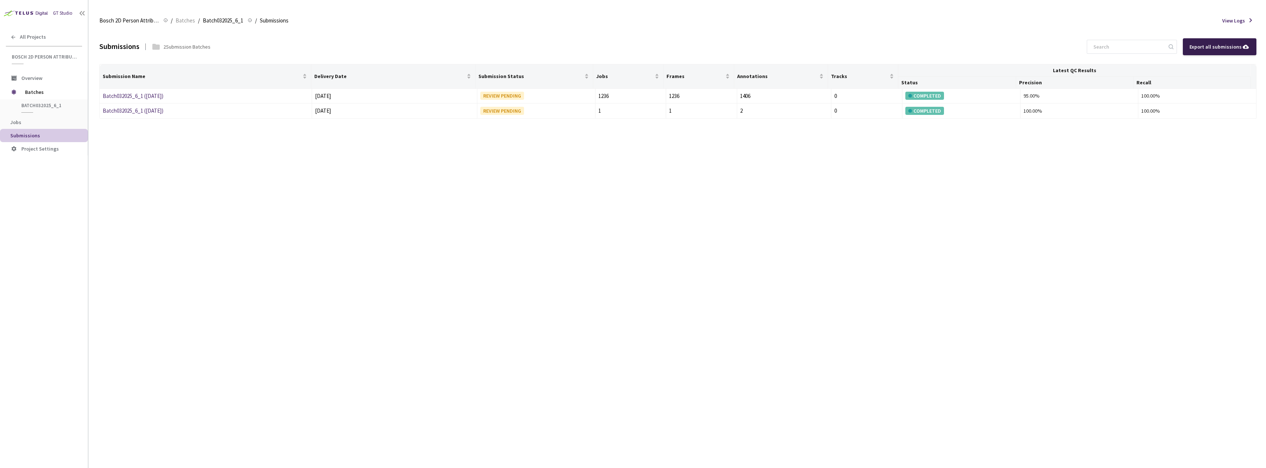
click at [632, 47] on div "Export all submissions" at bounding box center [1219, 47] width 60 height 8
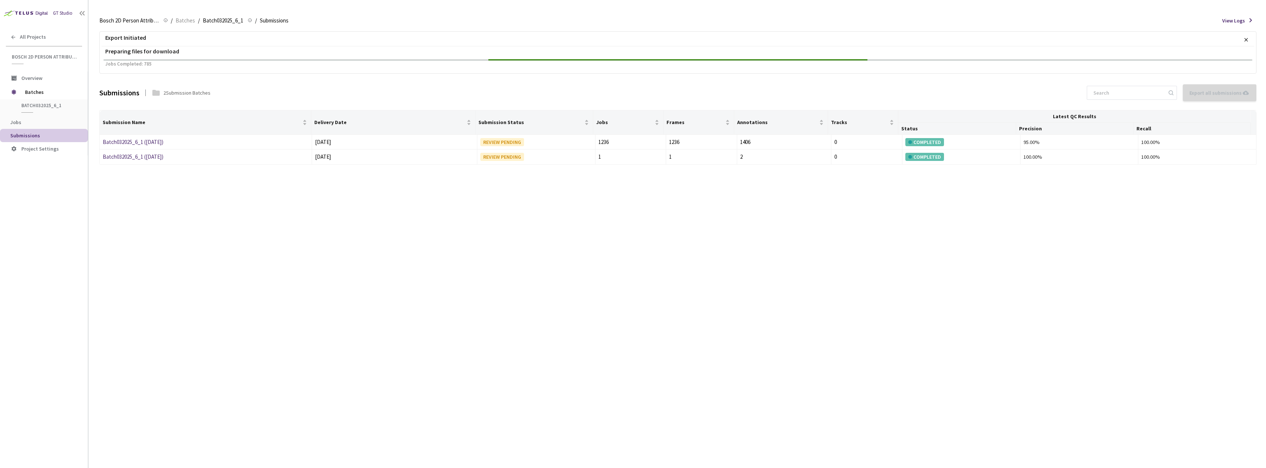
click at [632, 381] on div "Export Initiated × Preparing files for download Jobs Completed: 785 Submissions…" at bounding box center [677, 248] width 1157 height 438
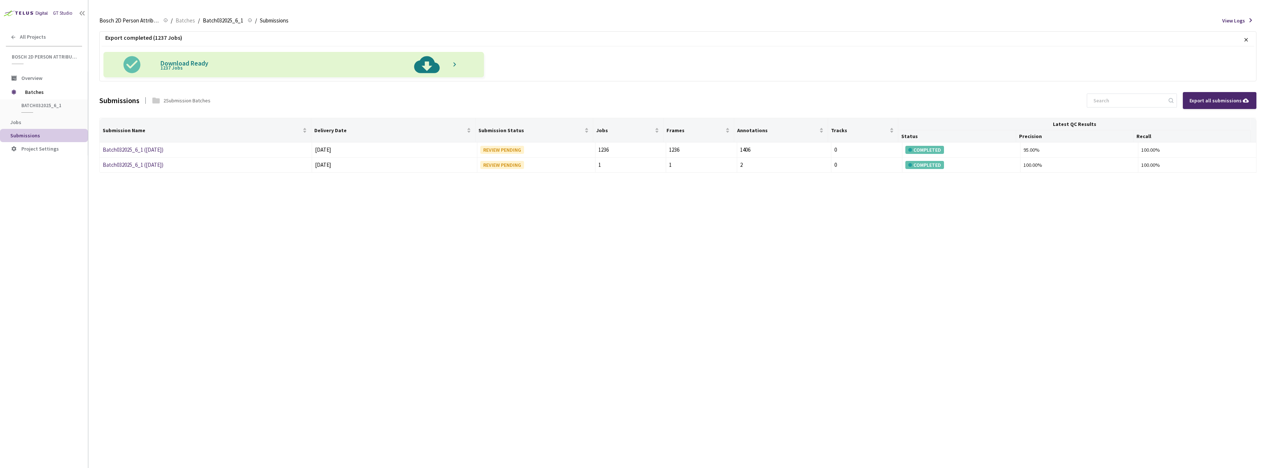
click at [431, 67] on img at bounding box center [427, 64] width 38 height 25
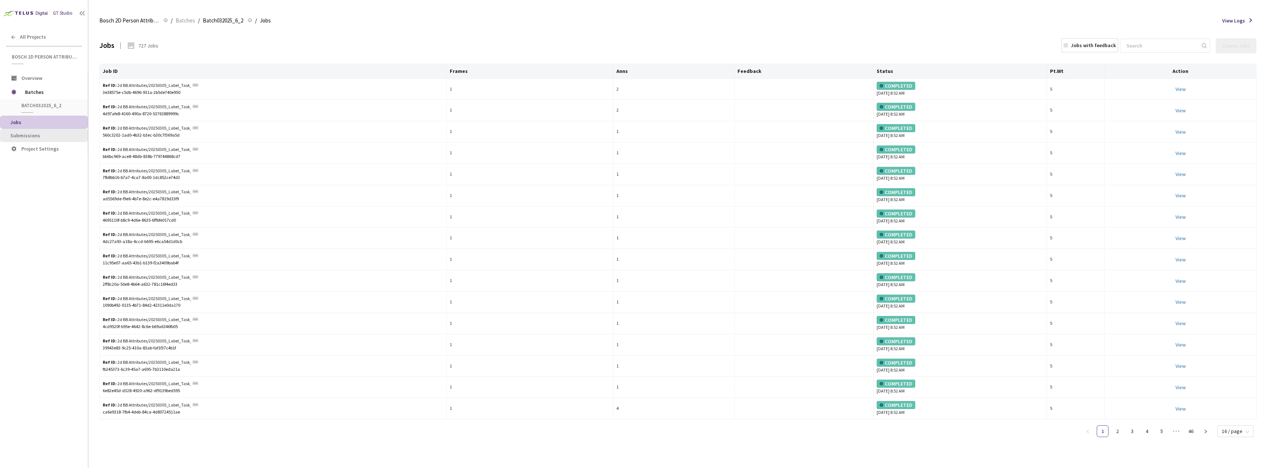
click at [29, 136] on span "Submissions" at bounding box center [25, 135] width 30 height 7
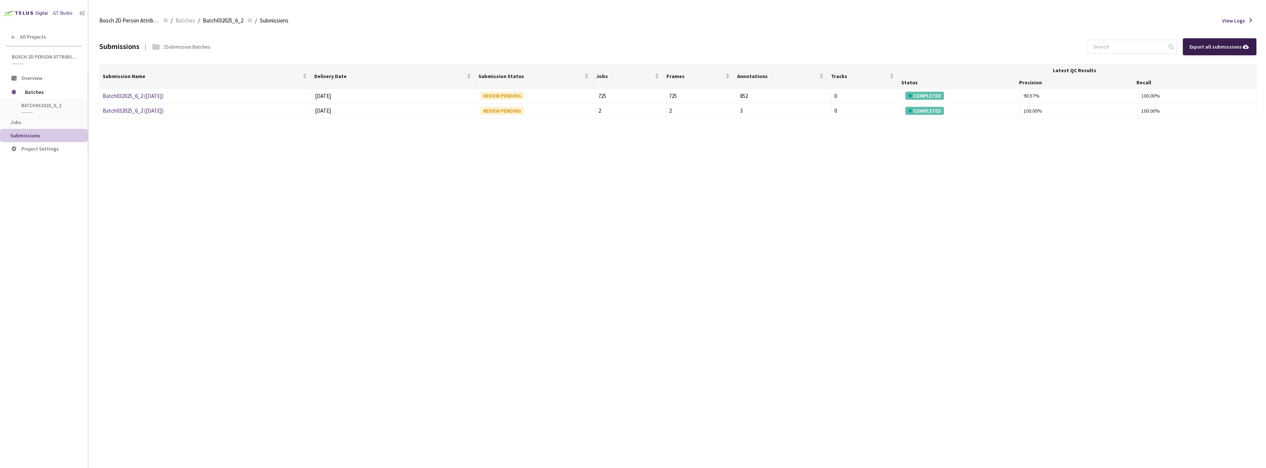
click at [632, 38] on div "Export all submissions" at bounding box center [1220, 46] width 74 height 17
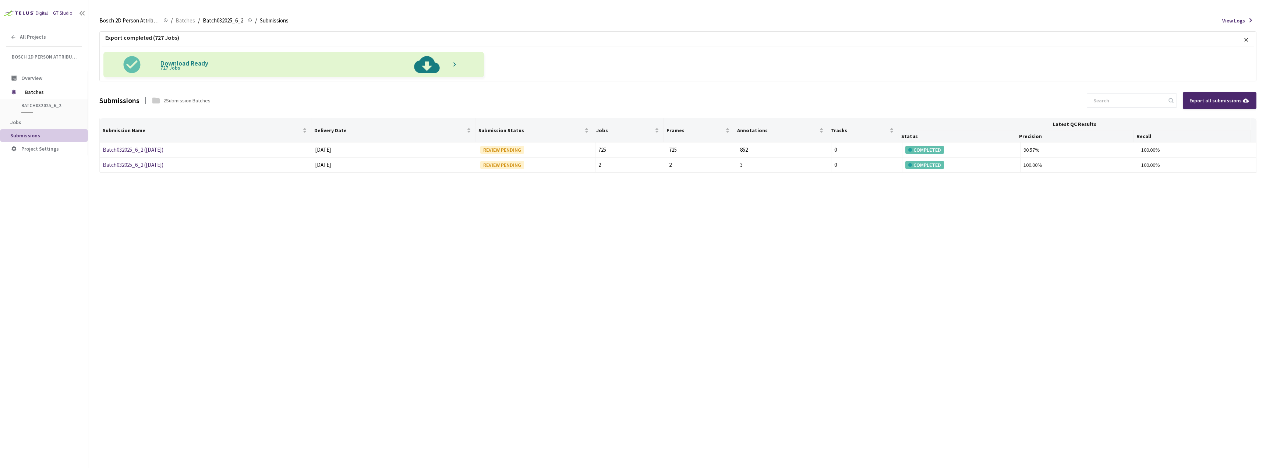
click at [422, 63] on img at bounding box center [427, 64] width 38 height 25
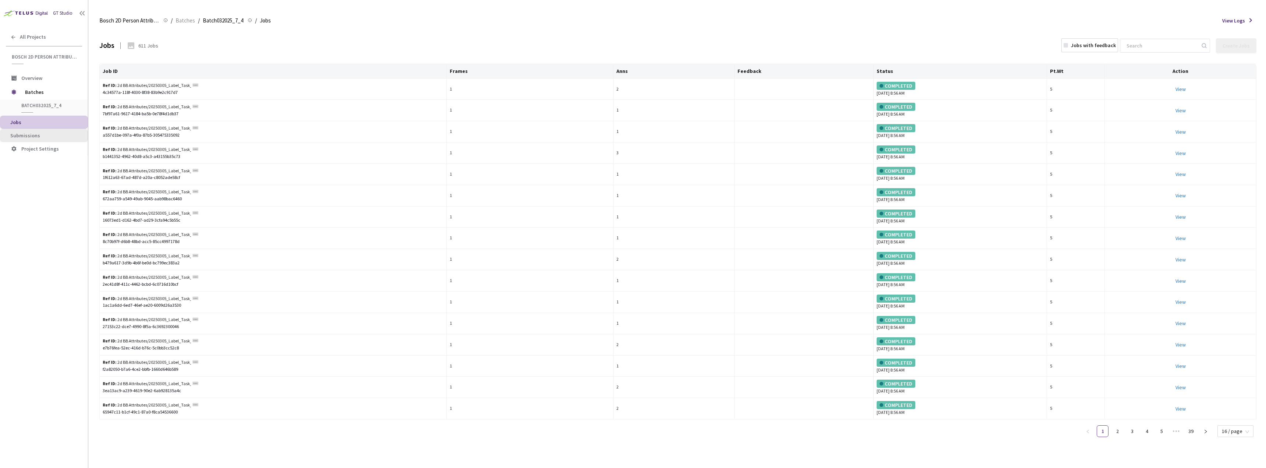
click at [45, 135] on span "Submissions" at bounding box center [46, 135] width 72 height 6
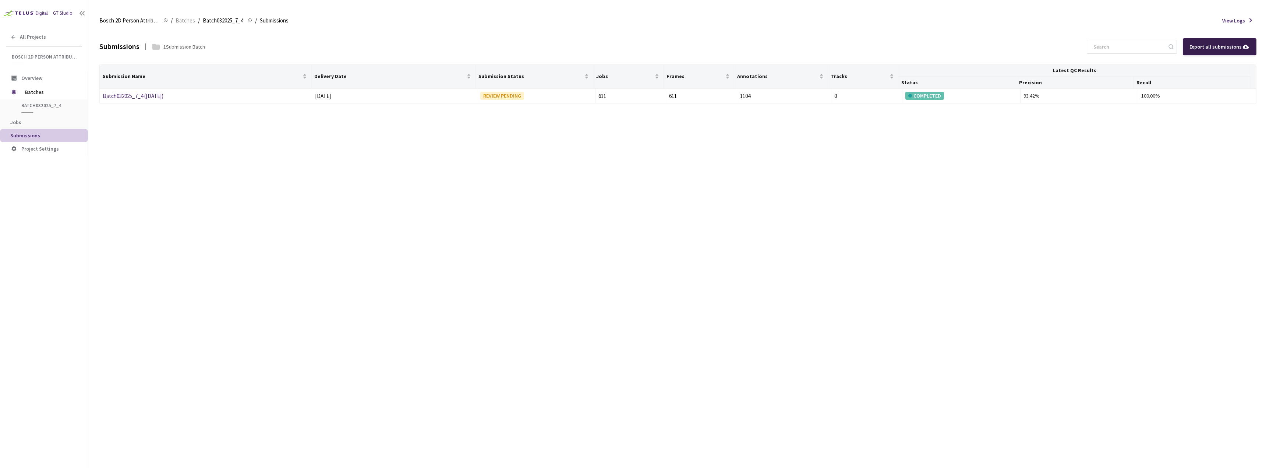
click at [632, 49] on div "Export all submissions" at bounding box center [1219, 47] width 60 height 8
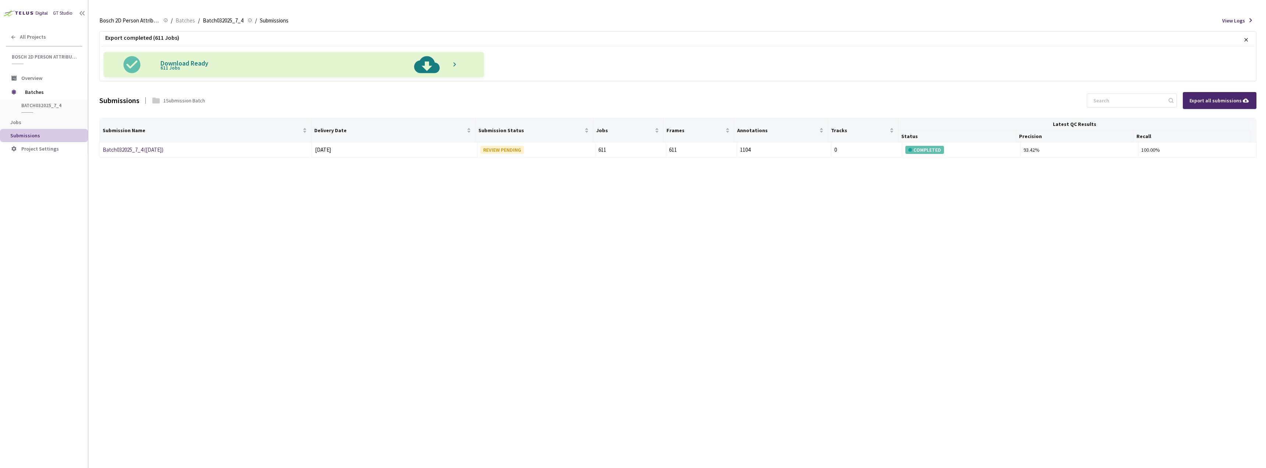
click at [425, 67] on img at bounding box center [427, 64] width 38 height 25
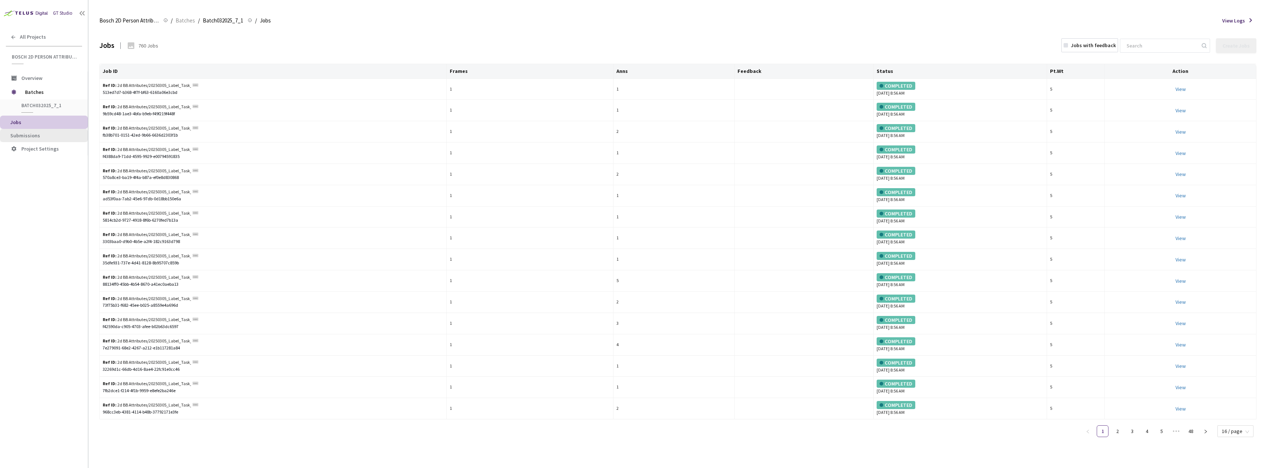
click at [45, 137] on span "Submissions" at bounding box center [46, 135] width 72 height 6
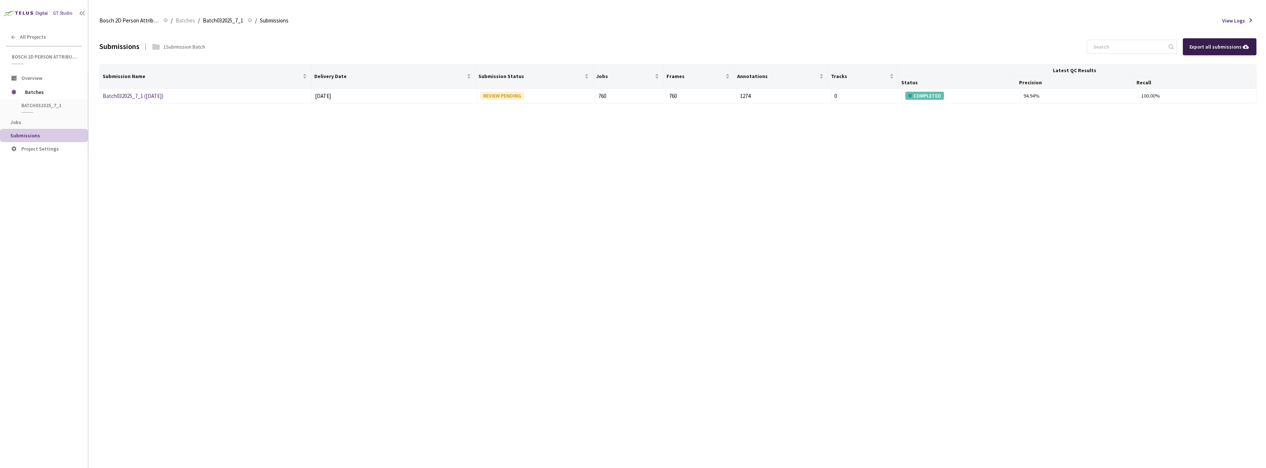
click at [632, 45] on div "Export all submissions" at bounding box center [1219, 47] width 60 height 8
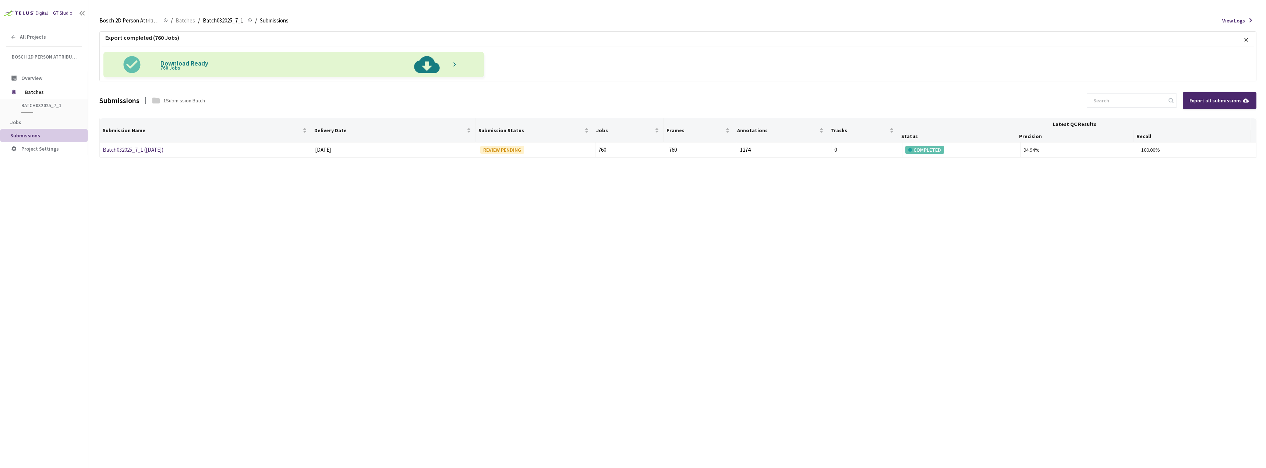
click at [429, 66] on img at bounding box center [427, 64] width 38 height 25
click at [632, 43] on div "Export completed (760 Jobs) × Download Ready 760 Jobs" at bounding box center [677, 56] width 1157 height 50
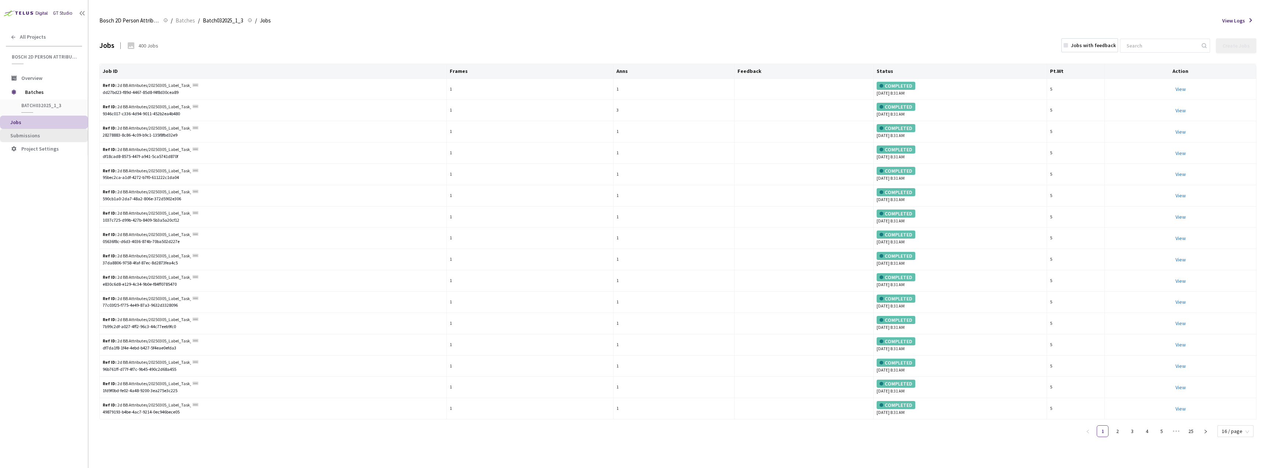
click at [40, 134] on span "Submissions" at bounding box center [46, 135] width 72 height 6
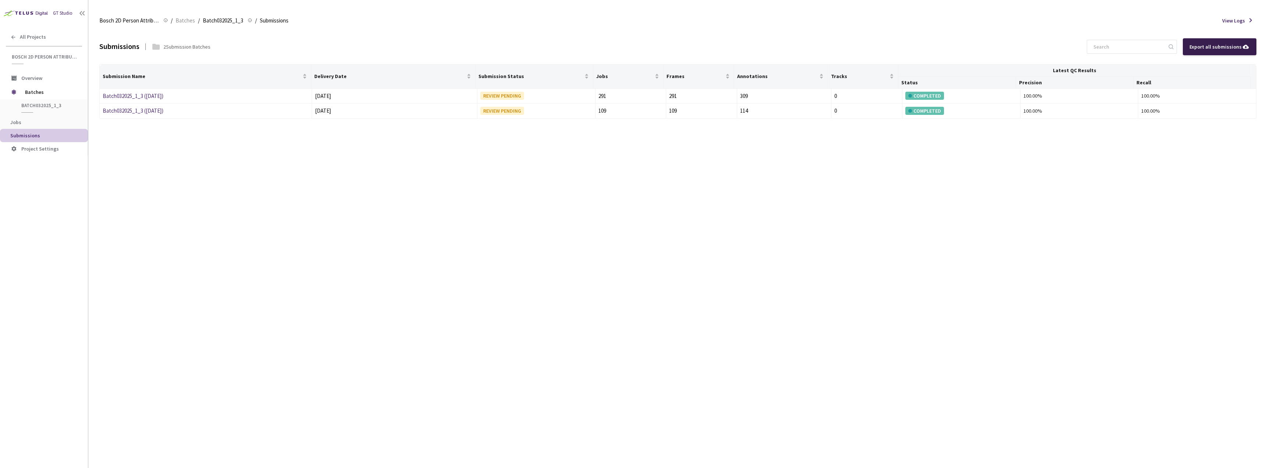
click at [632, 45] on div "Export all submissions" at bounding box center [1219, 47] width 60 height 8
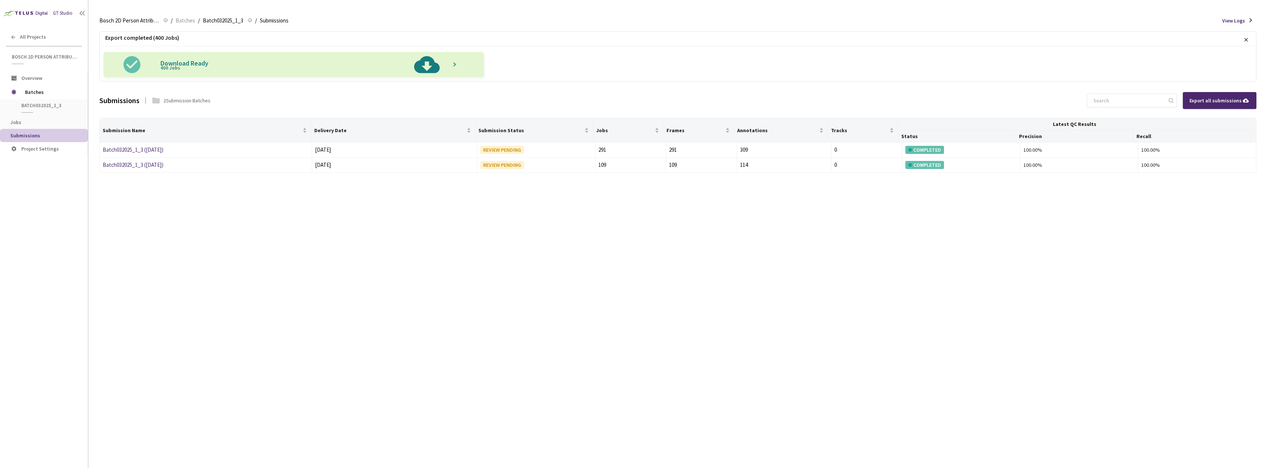
click at [429, 67] on img at bounding box center [427, 64] width 38 height 25
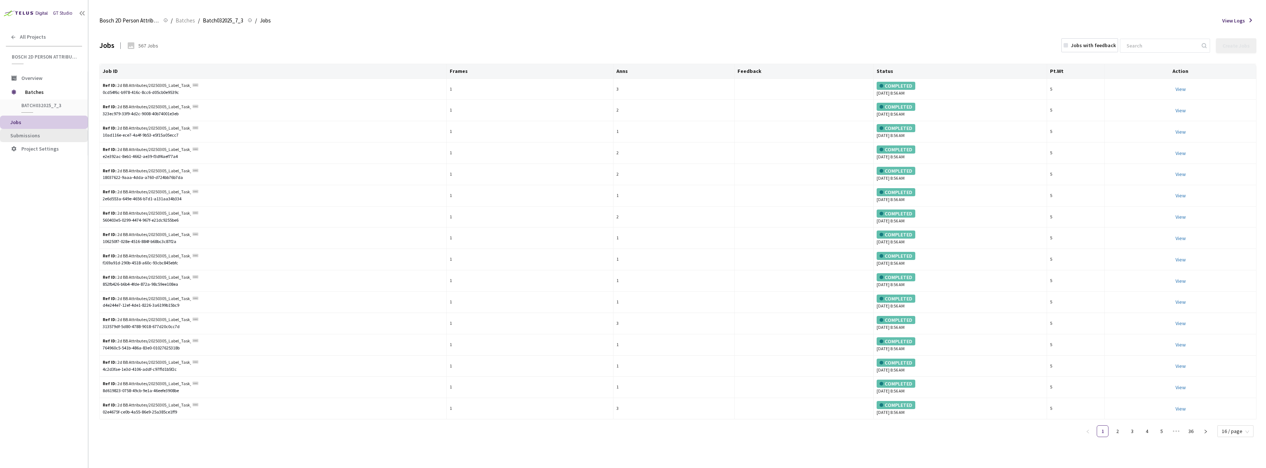
click at [36, 135] on span "Submissions" at bounding box center [25, 135] width 30 height 7
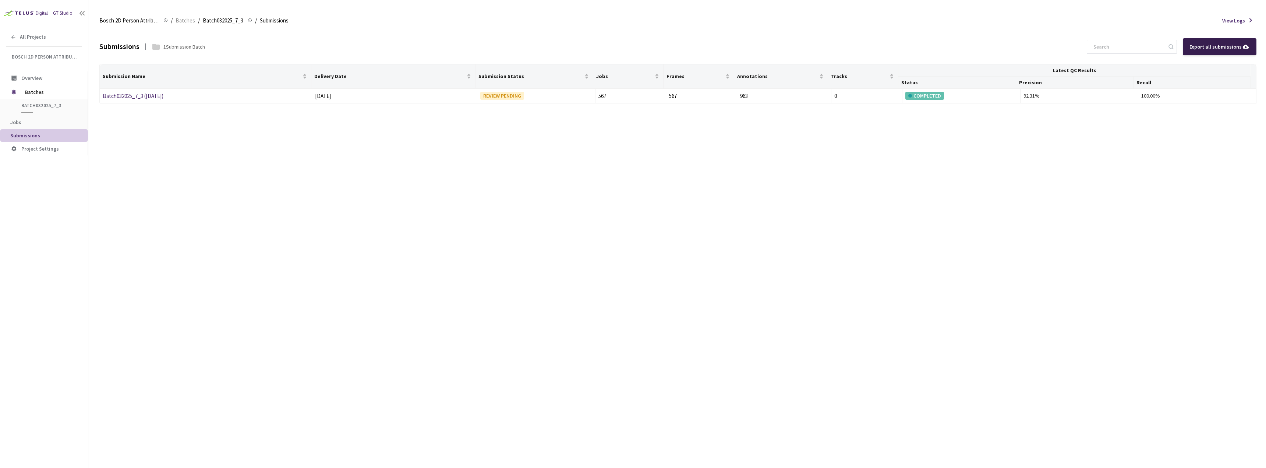
click at [632, 39] on div "Export all submissions" at bounding box center [1220, 46] width 74 height 17
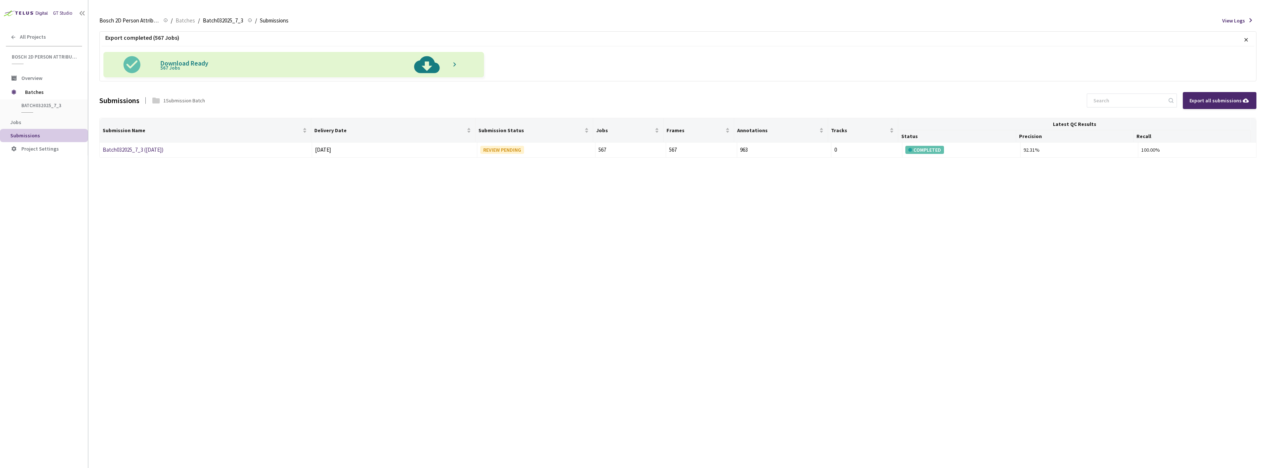
click at [421, 59] on img at bounding box center [427, 64] width 38 height 25
